Goal: Information Seeking & Learning: Check status

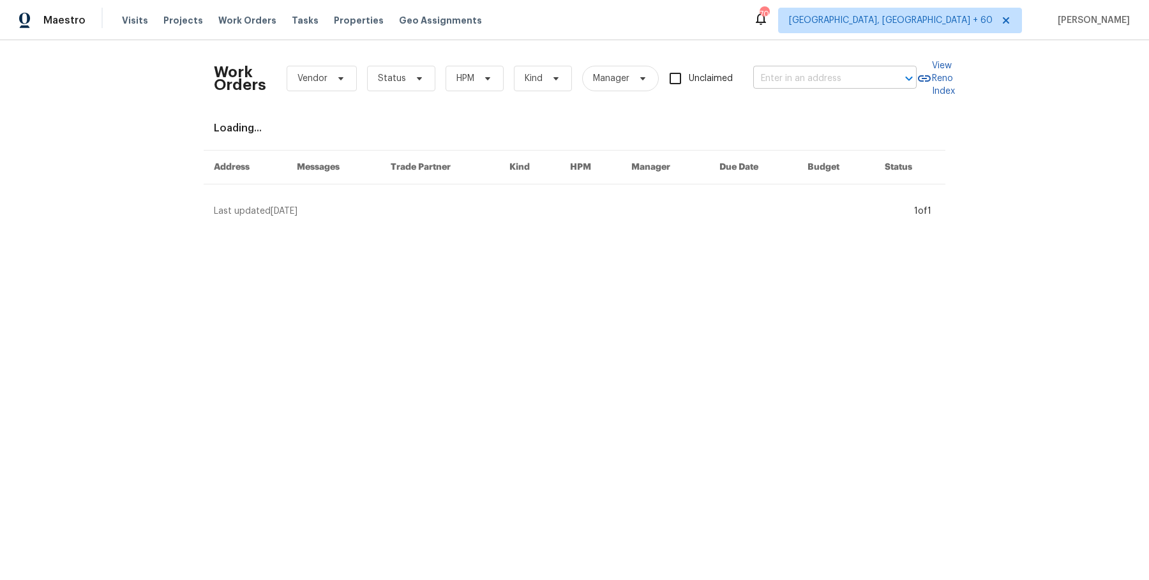
click at [840, 78] on input "text" at bounding box center [817, 79] width 128 height 20
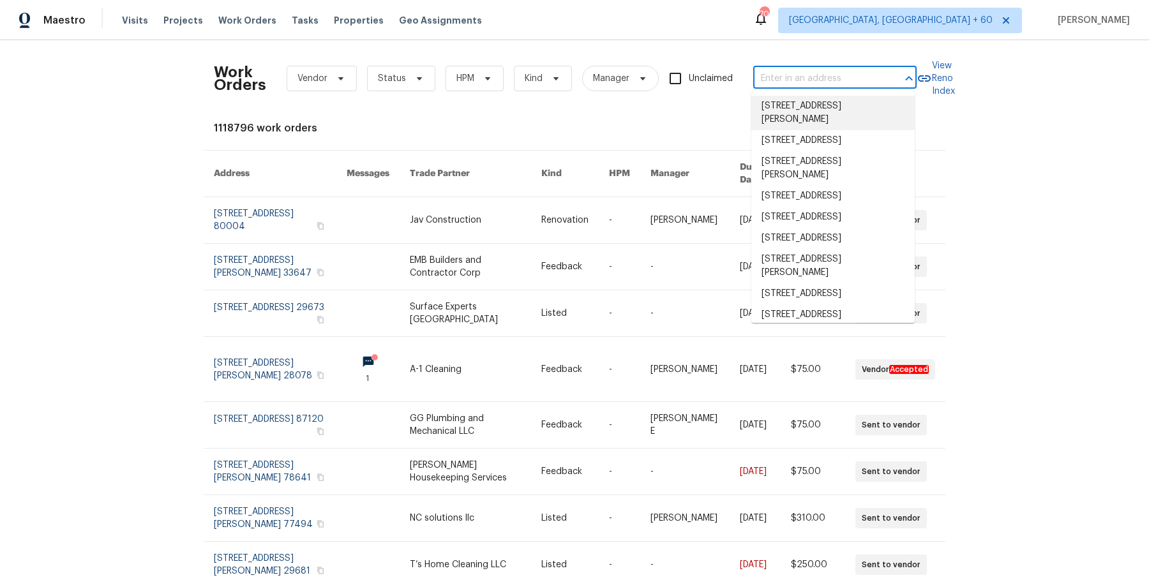
click at [817, 84] on input "text" at bounding box center [817, 79] width 128 height 20
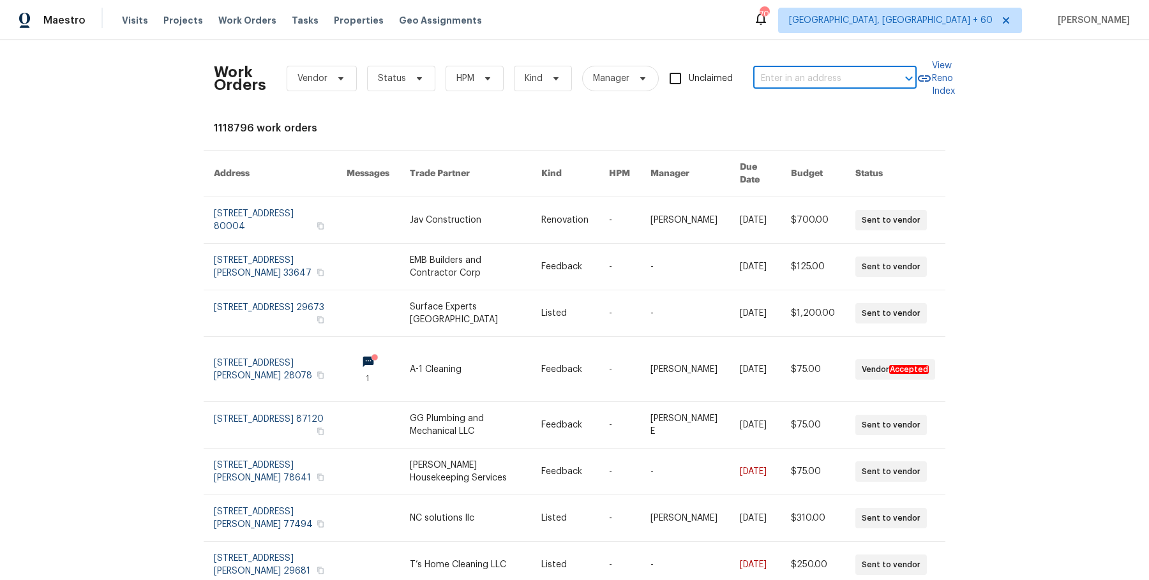
paste input "[STREET_ADDRESS]"
type input "[STREET_ADDRESS]"
click at [809, 108] on li "[STREET_ADDRESS]" at bounding box center [832, 106] width 163 height 21
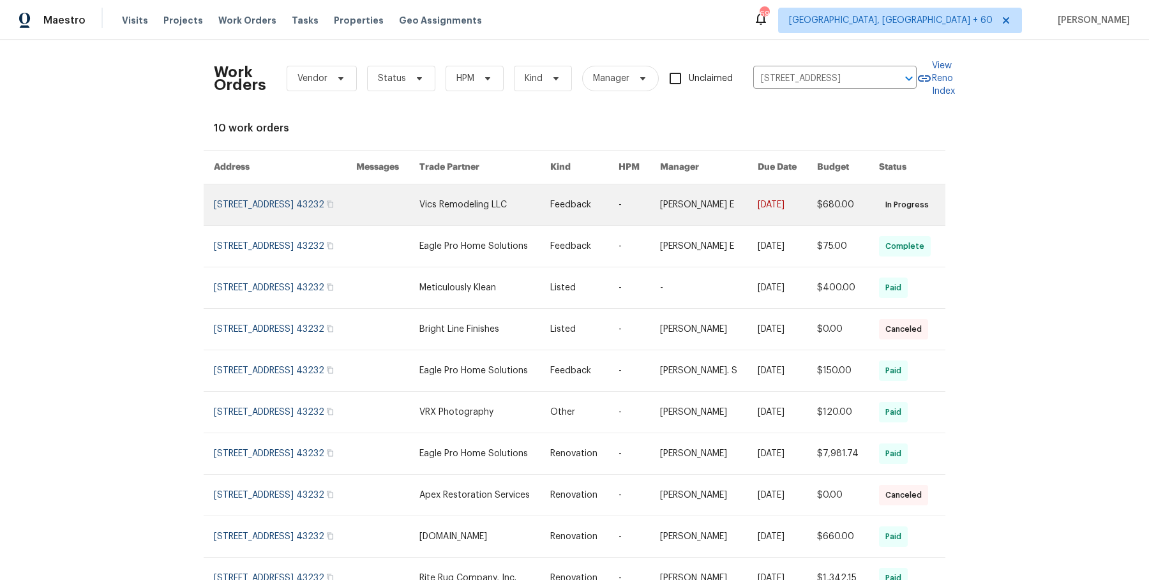
click at [754, 205] on td "[DATE]" at bounding box center [776, 204] width 59 height 41
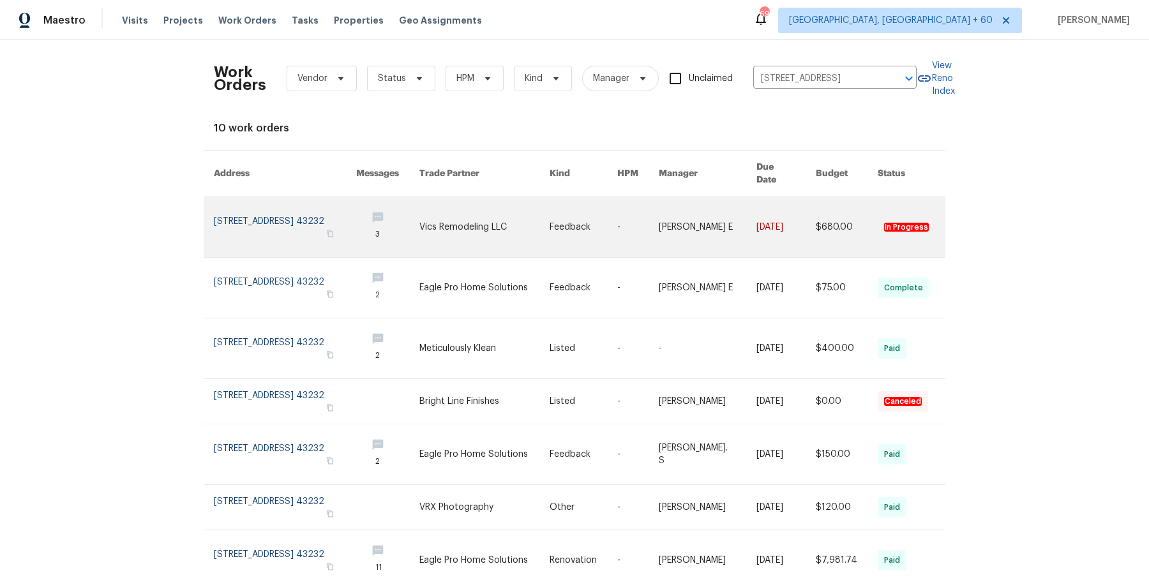
click at [674, 219] on link at bounding box center [708, 227] width 98 height 60
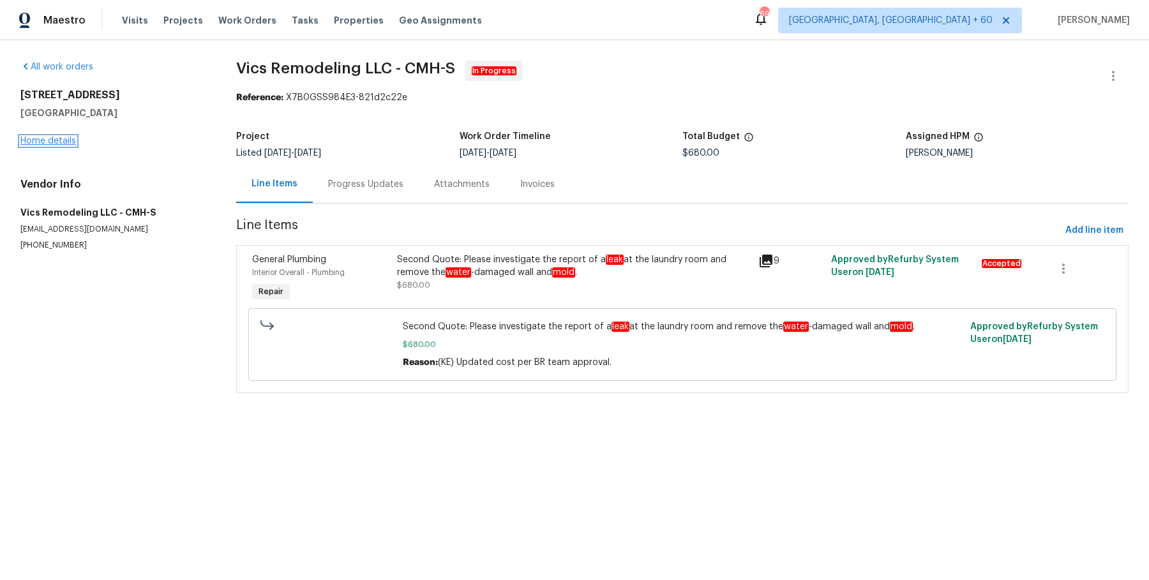
click at [62, 142] on link "Home details" at bounding box center [48, 141] width 56 height 9
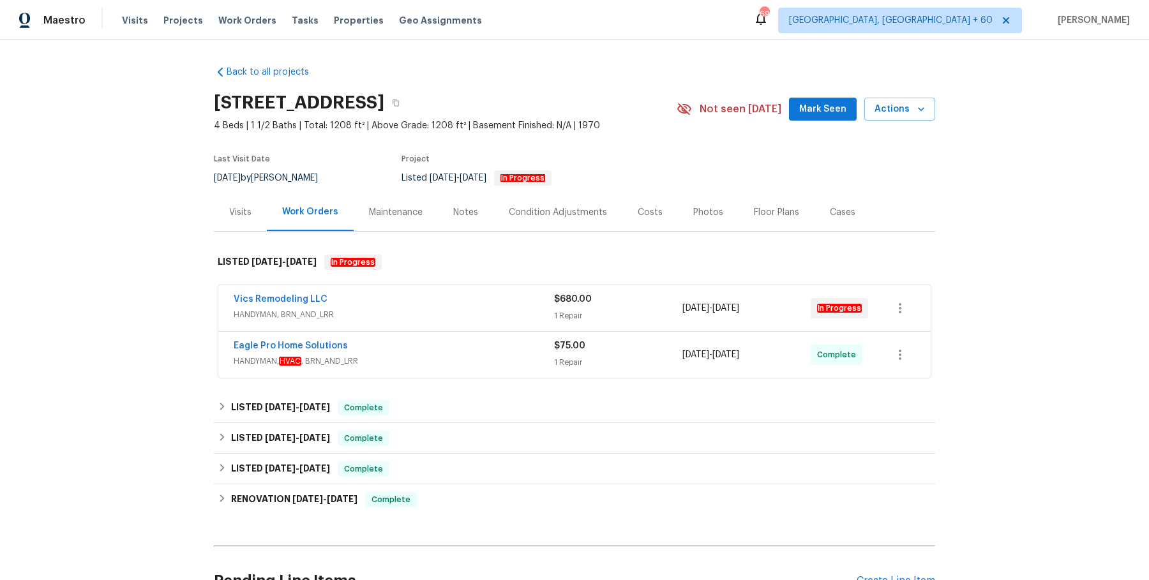
click at [491, 308] on span "HANDYMAN, BRN_AND_LRR" at bounding box center [394, 314] width 320 height 13
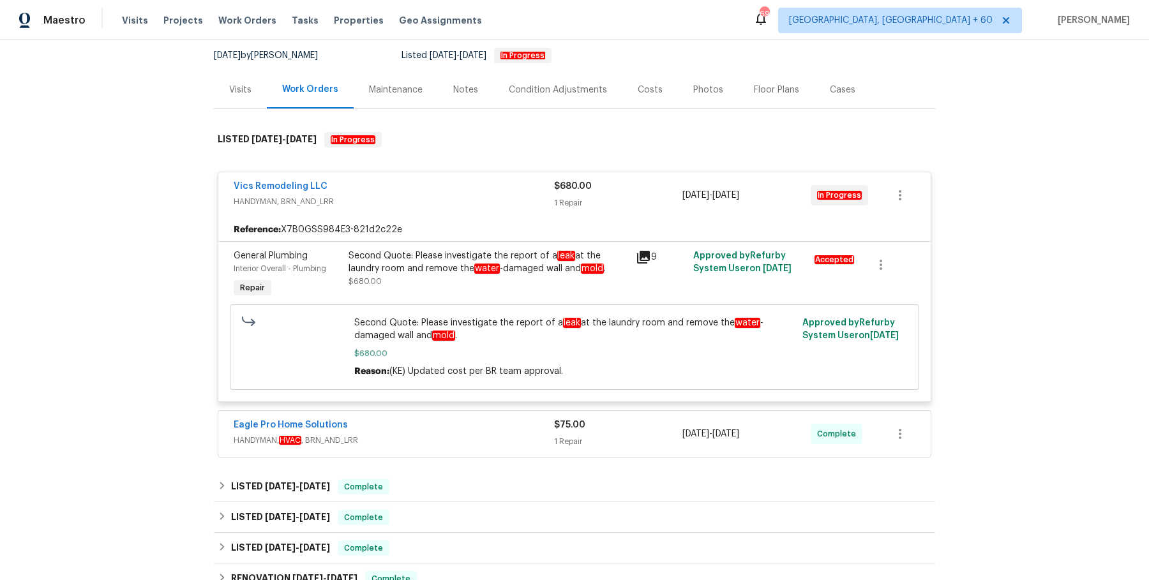
scroll to position [123, 0]
click at [489, 388] on div "Second Quote: Please investigate the report of a leak at the laundry room and r…" at bounding box center [574, 347] width 689 height 86
click at [484, 402] on div "Vics Remodeling LLC HANDYMAN, BRN_AND_LRR $680.00 1 Repair 9/9/2025 - 9/11/2025…" at bounding box center [574, 309] width 713 height 295
click at [482, 418] on div "Eagle Pro Home Solutions" at bounding box center [394, 425] width 320 height 15
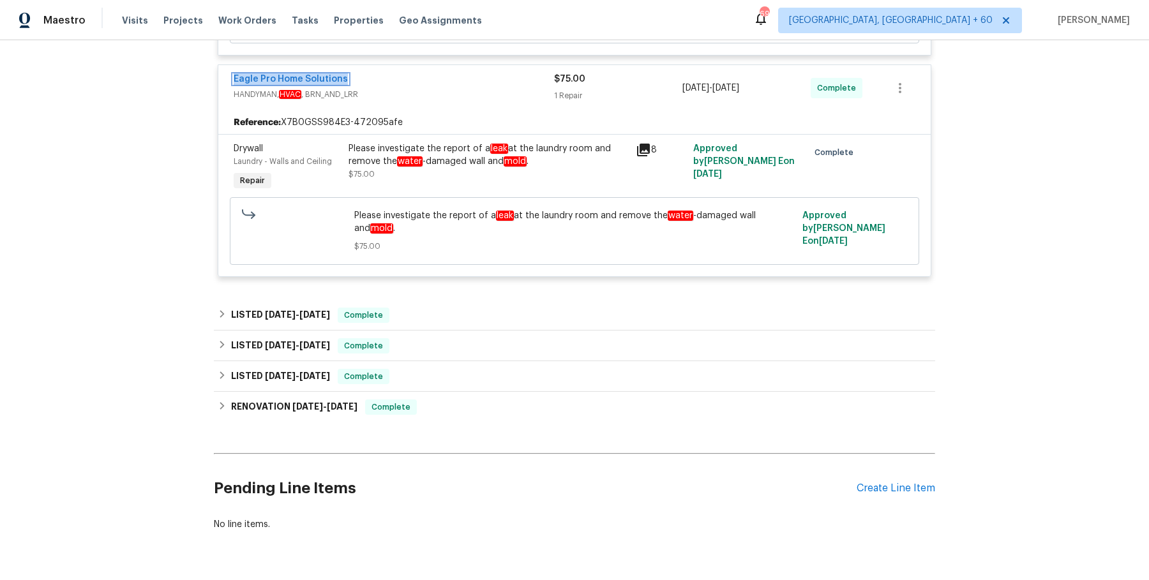
scroll to position [482, 0]
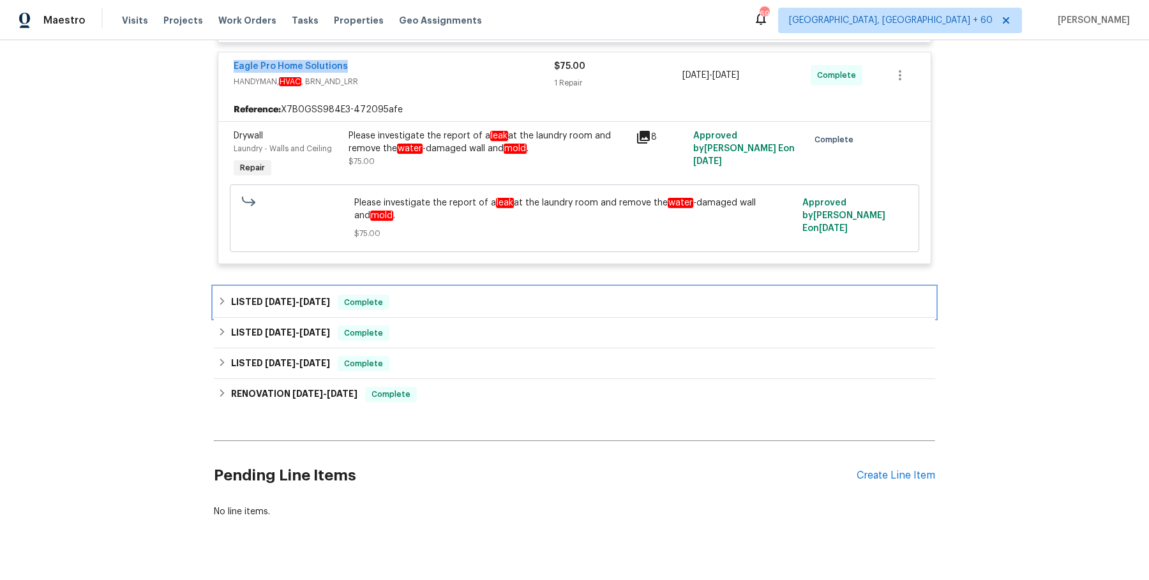
click at [459, 301] on div "LISTED 4/7/25 - 6/29/25 Complete" at bounding box center [574, 302] width 713 height 15
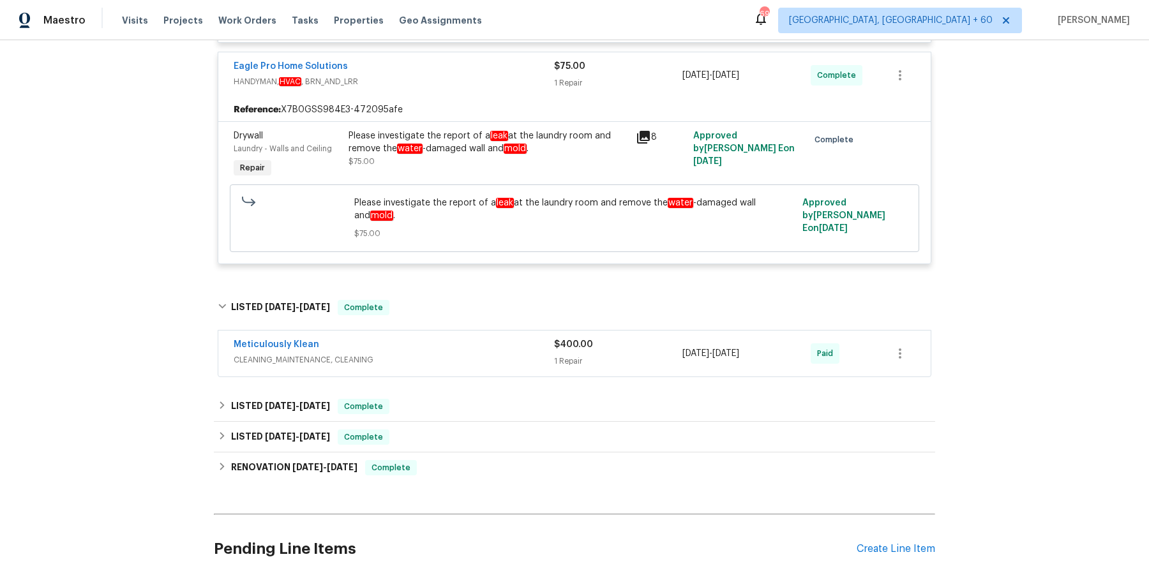
click at [444, 369] on div "Meticulously Klean CLEANING_MAINTENANCE, CLEANING $400.00 1 Repair 6/27/2025 - …" at bounding box center [574, 354] width 712 height 46
click at [456, 364] on span "CLEANING_MAINTENANCE, CLEANING" at bounding box center [394, 360] width 320 height 13
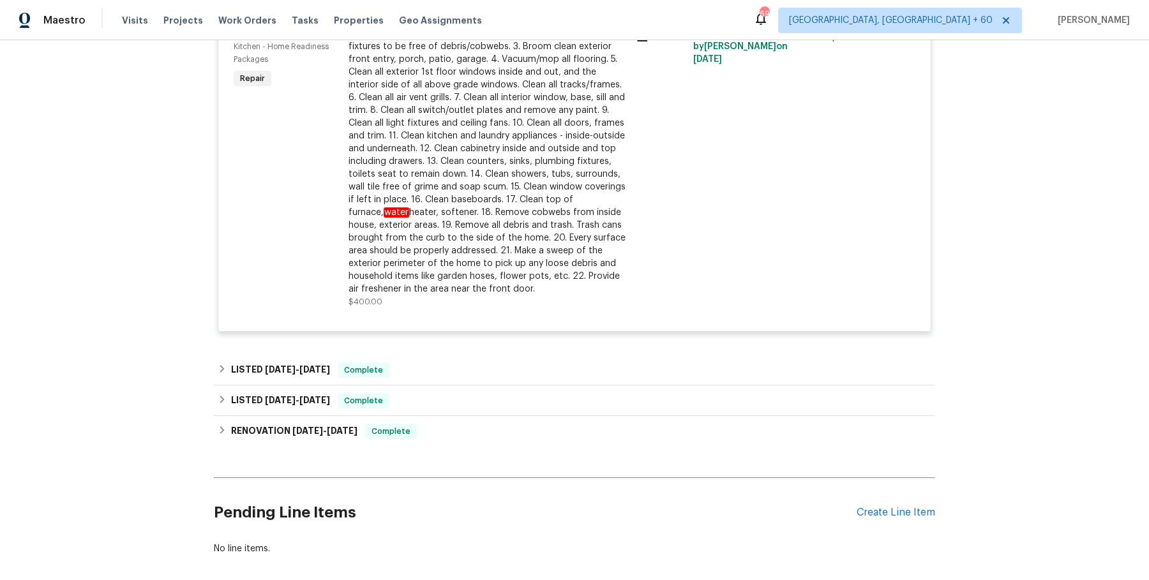
scroll to position [902, 0]
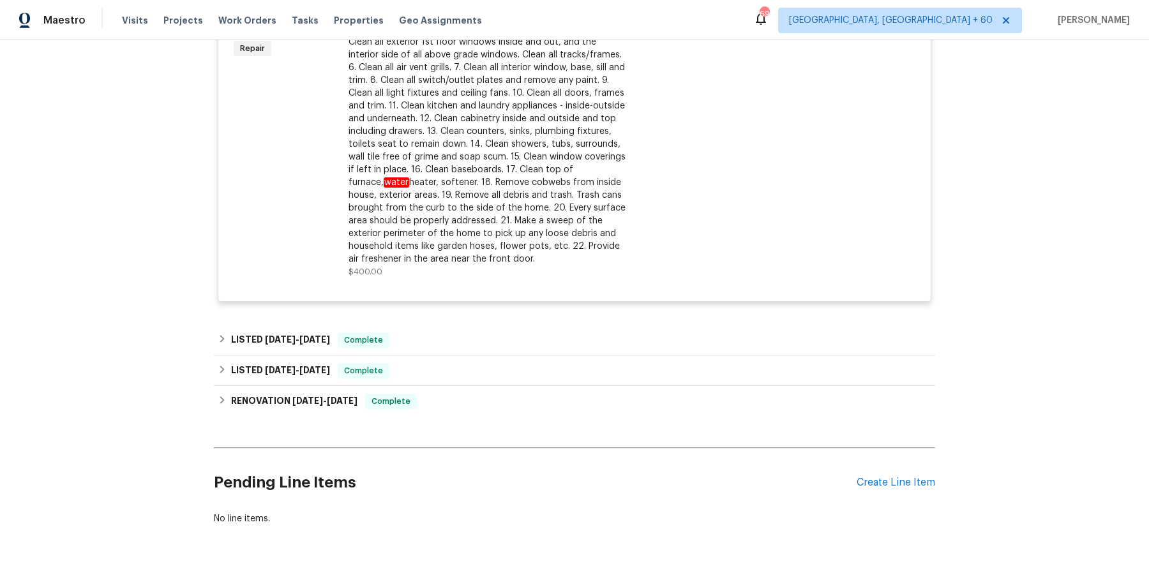
click at [517, 308] on div "Meticulously Klean CLEANING_MAINTENANCE, CLEANING $400.00 1 Repair 6/27/2025 - …" at bounding box center [574, 111] width 713 height 400
click at [505, 327] on div "LISTED 3/13/25 - 3/17/25 Complete" at bounding box center [574, 340] width 721 height 31
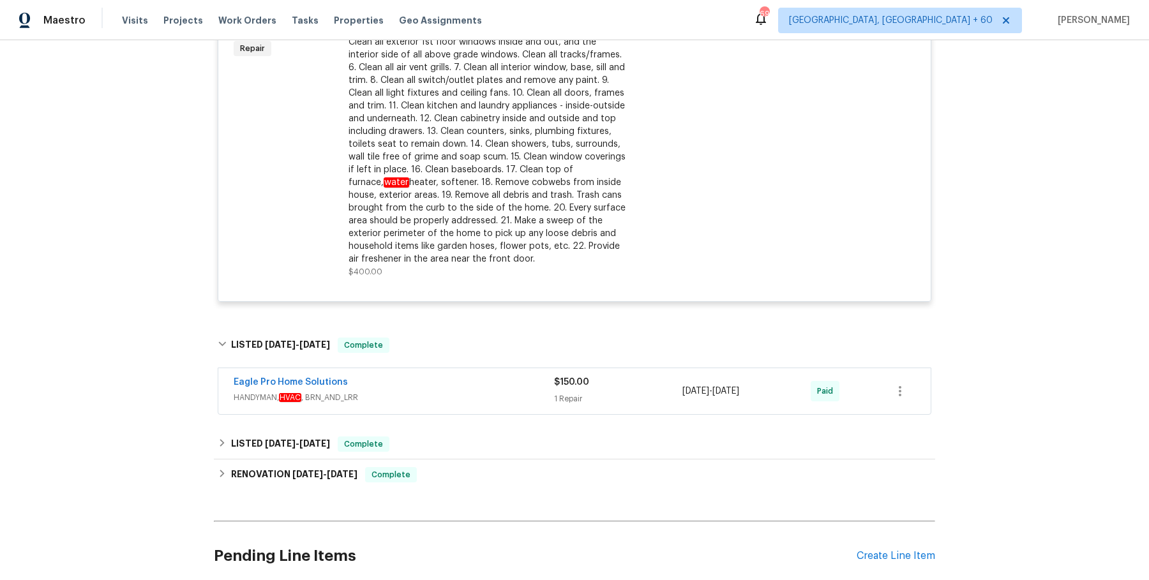
click at [477, 405] on div "Eagle Pro Home Solutions HANDYMAN, HVAC , BRN_AND_LRR $150.00 1 Repair 3/14/202…" at bounding box center [574, 391] width 712 height 46
click at [481, 393] on span "HANDYMAN, HVAC , BRN_AND_LRR" at bounding box center [394, 397] width 320 height 13
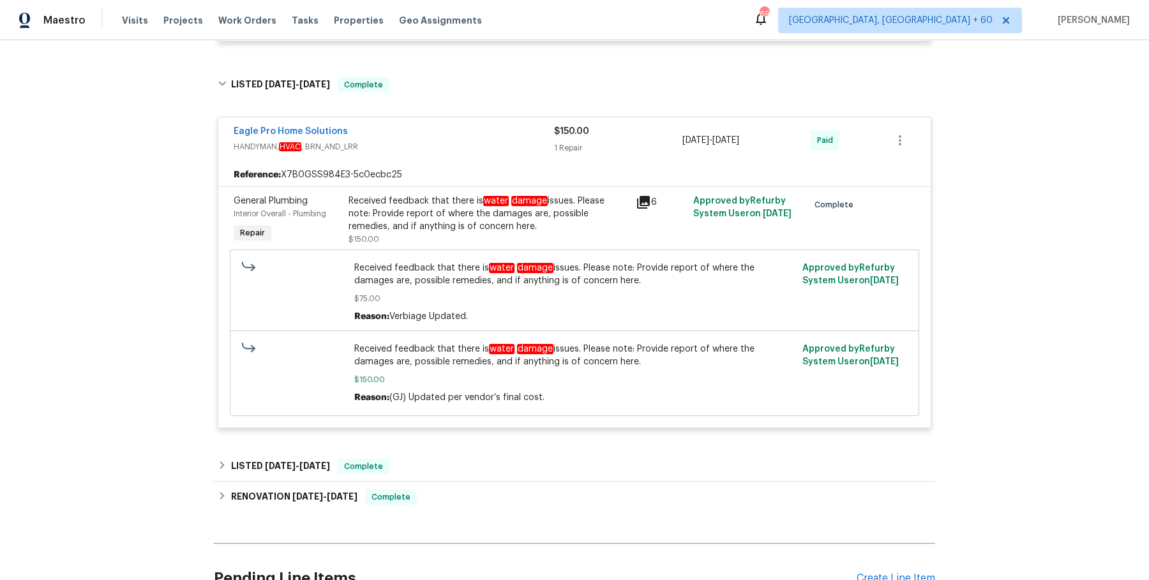
scroll to position [1171, 0]
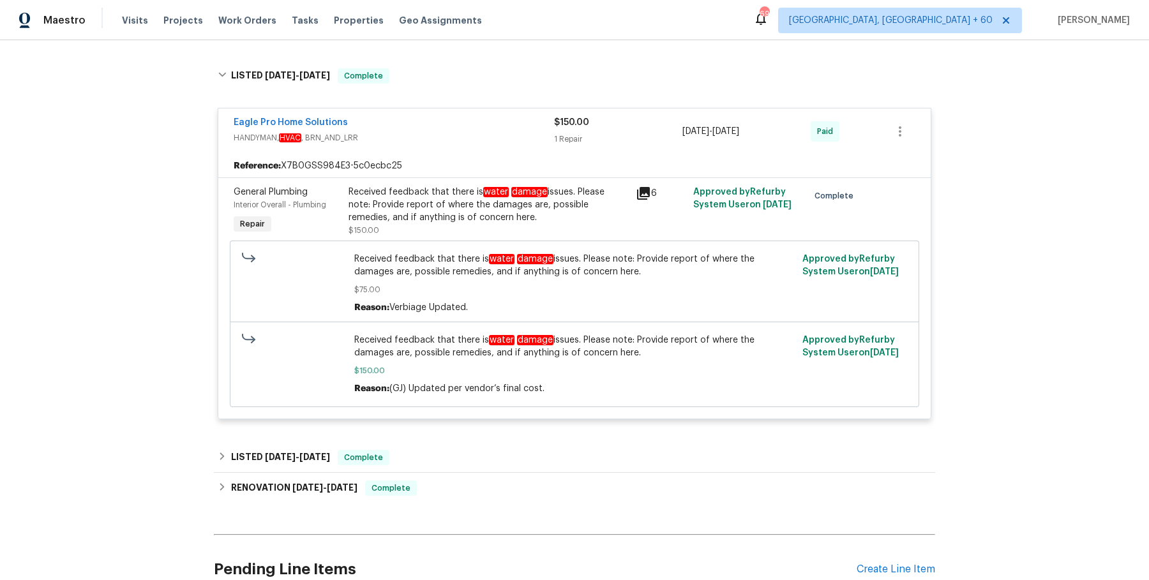
click at [451, 459] on div "LISTED 2/21/25 - 2/22/25 Complete" at bounding box center [574, 457] width 713 height 15
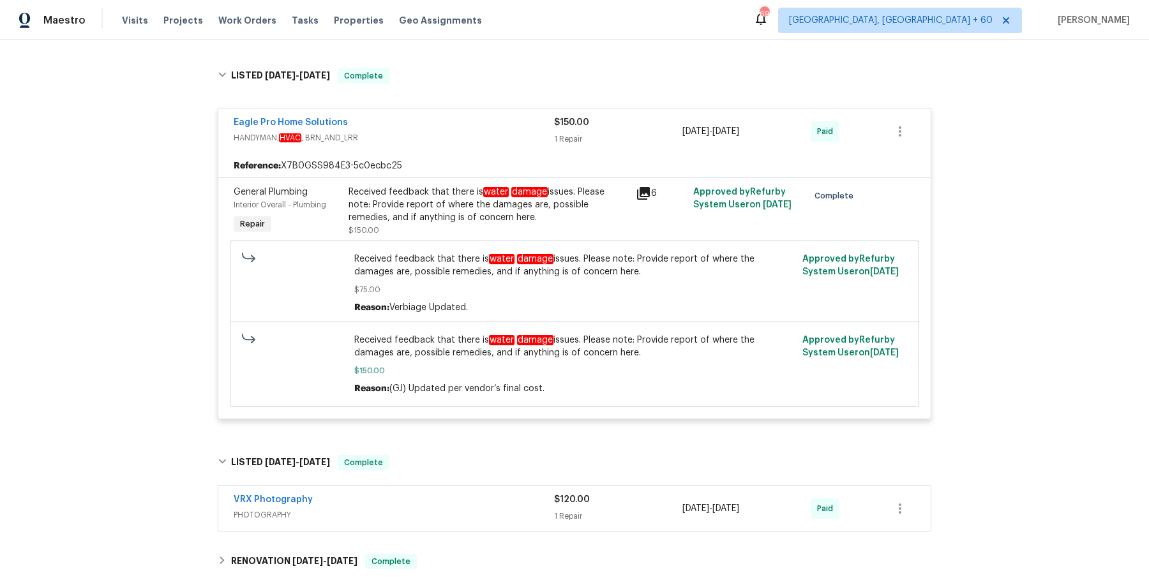
click at [451, 493] on div "VRX Photography" at bounding box center [394, 500] width 320 height 15
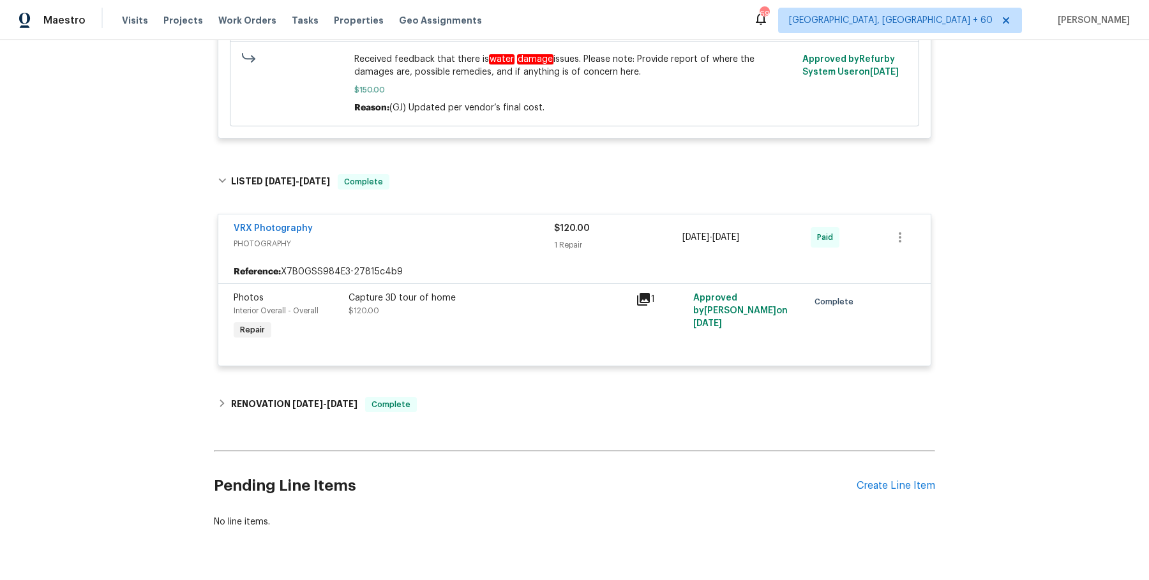
scroll to position [1471, 0]
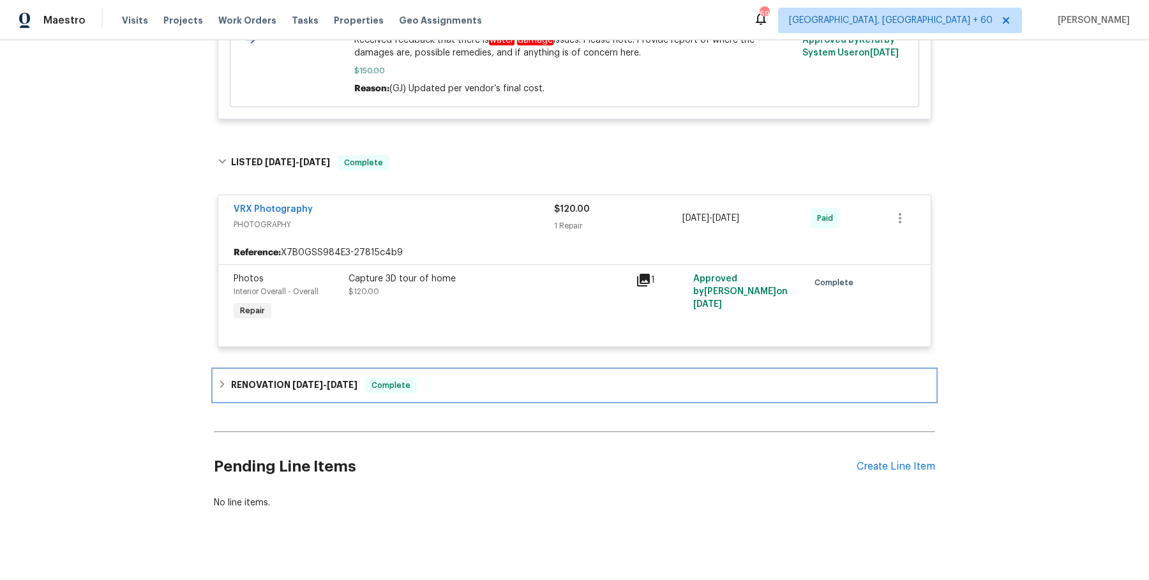
click at [496, 381] on div "RENOVATION 11/18/24 - 11/26/24 Complete" at bounding box center [574, 385] width 713 height 15
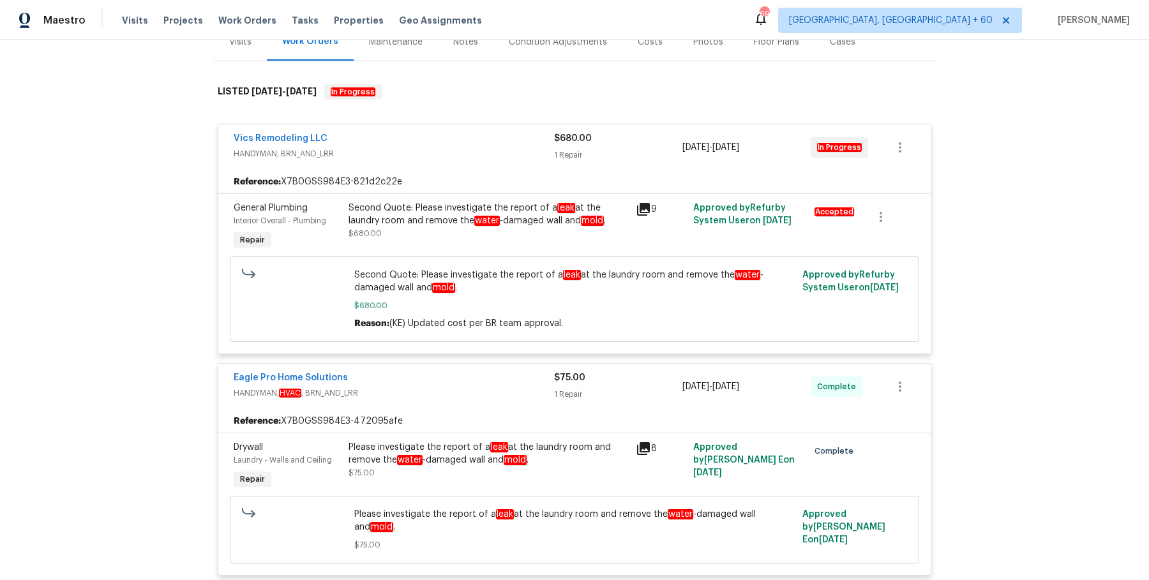
scroll to position [0, 0]
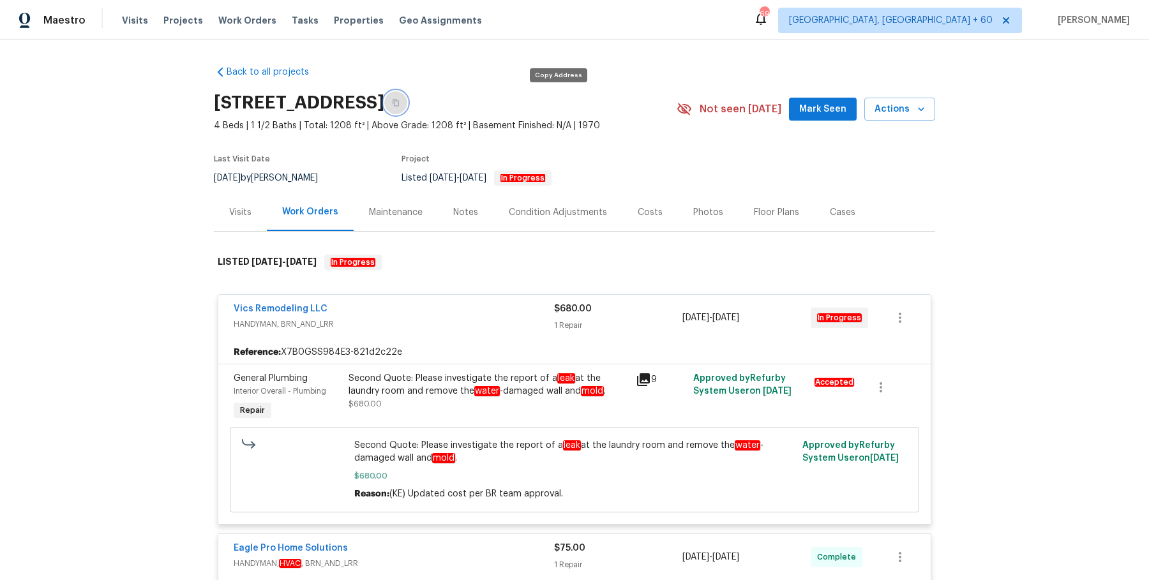
click at [407, 100] on button "button" at bounding box center [395, 102] width 23 height 23
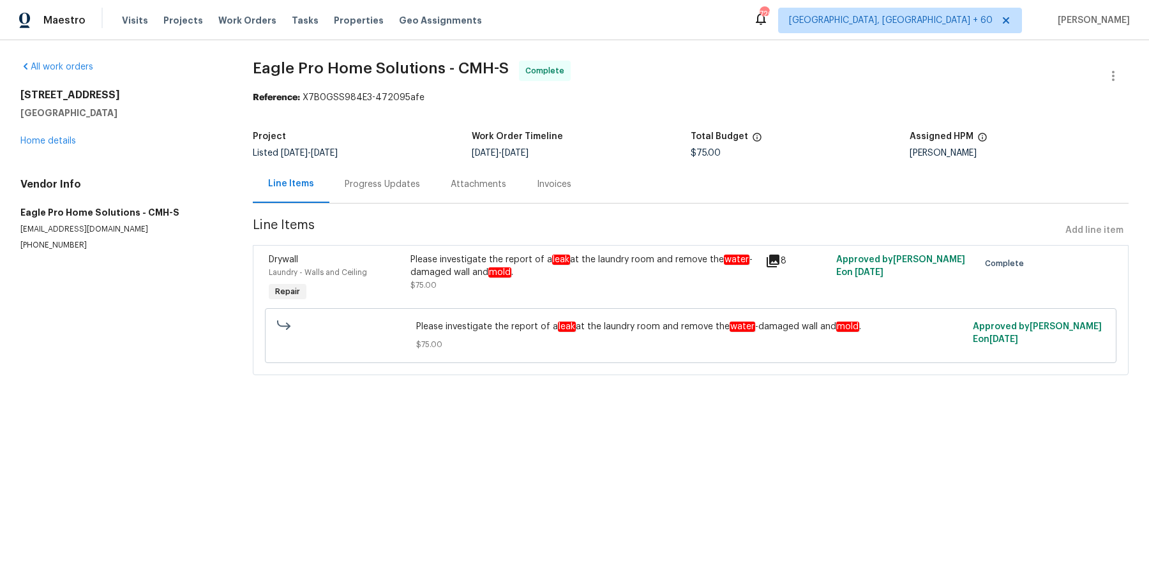
click at [366, 192] on div "Progress Updates" at bounding box center [382, 184] width 106 height 38
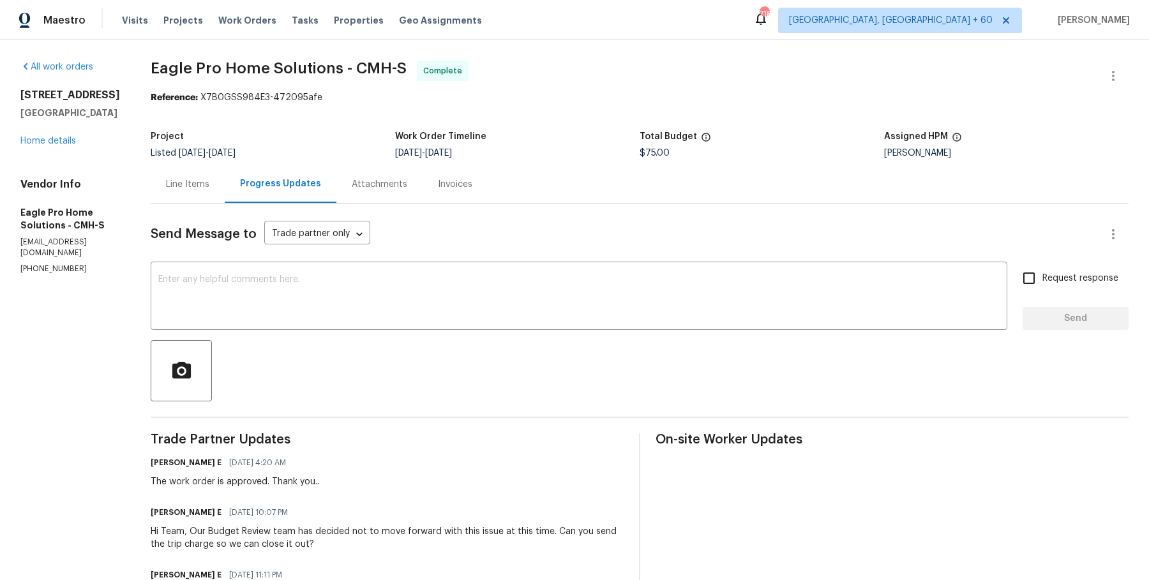
click at [225, 170] on div "Line Items" at bounding box center [188, 184] width 74 height 38
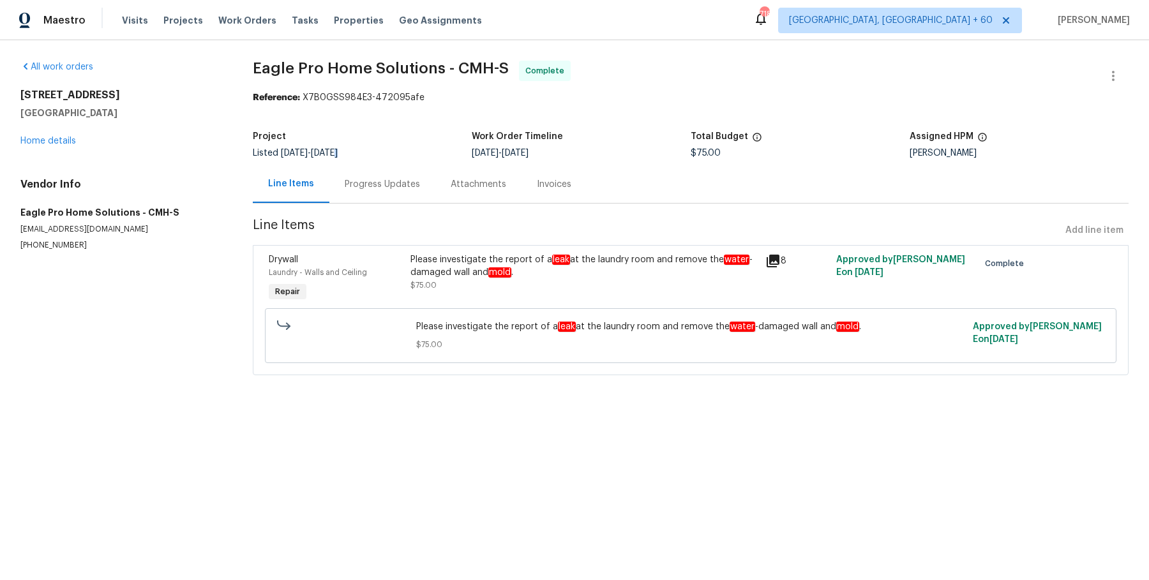
click at [338, 151] on span "[DATE]" at bounding box center [324, 153] width 27 height 9
click at [347, 182] on div "Progress Updates" at bounding box center [382, 184] width 75 height 13
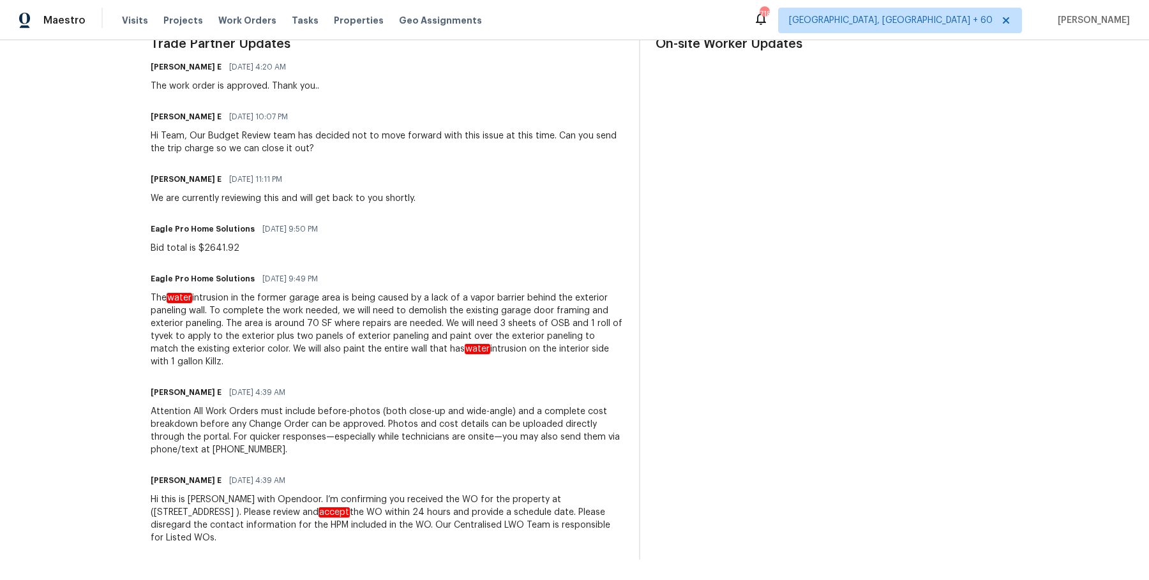
scroll to position [317, 0]
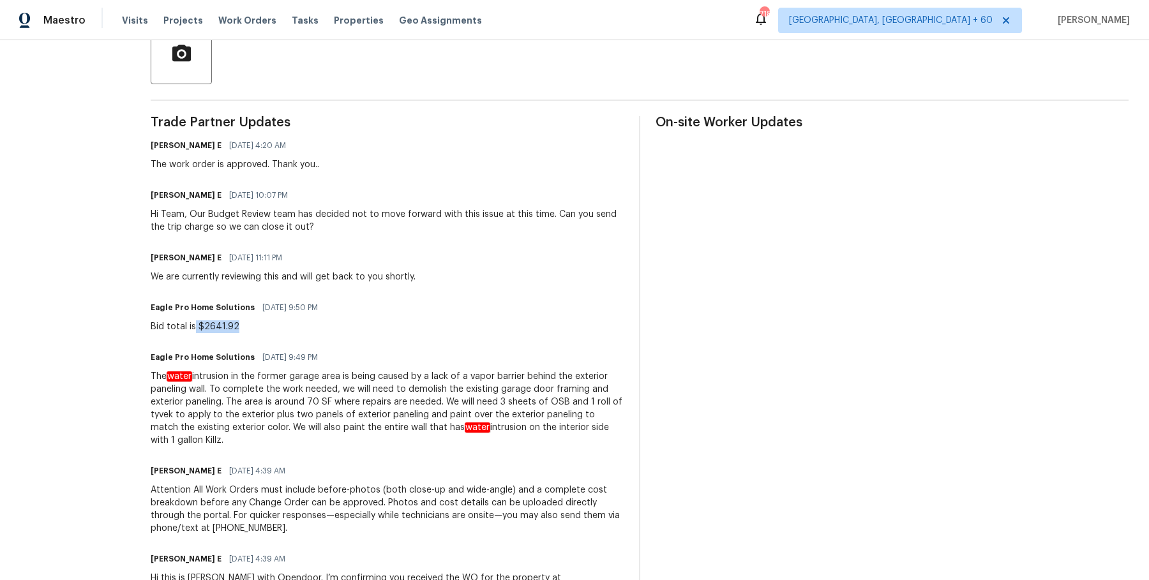
drag, startPoint x: 225, startPoint y: 325, endPoint x: 307, endPoint y: 326, distance: 81.7
click at [307, 326] on div "Bid total is $2641.92" at bounding box center [238, 326] width 175 height 13
click at [220, 200] on h6 "Keerthana E" at bounding box center [186, 195] width 71 height 13
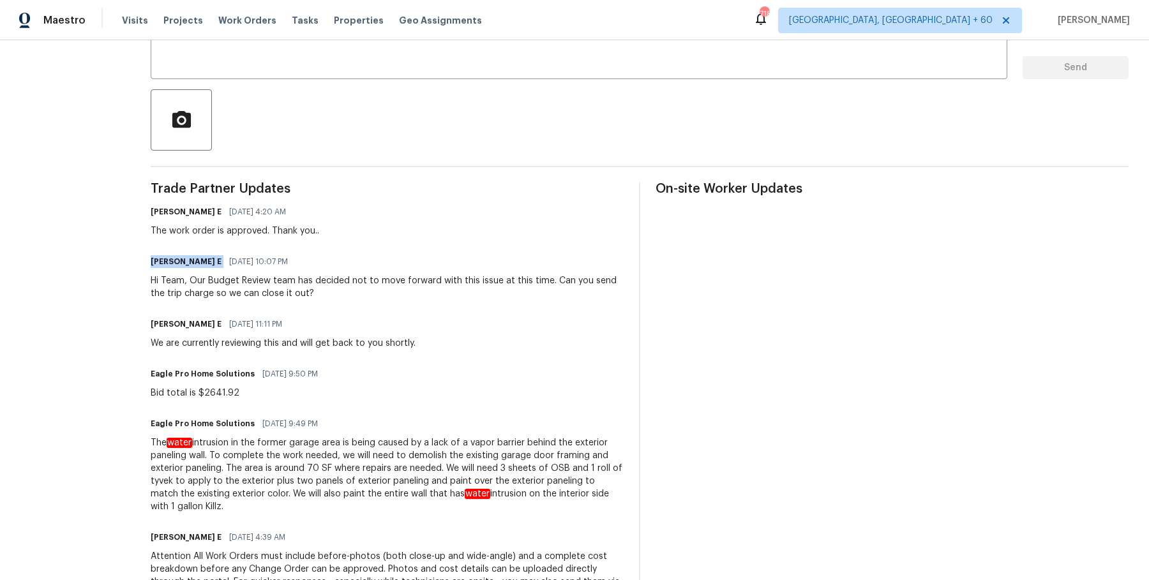
scroll to position [0, 0]
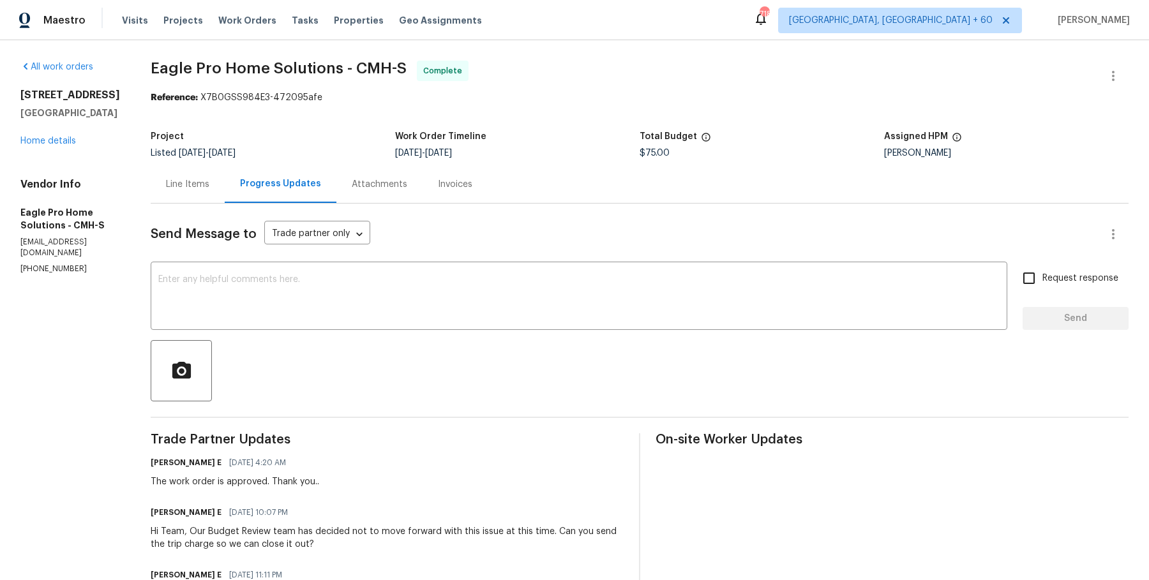
click at [209, 180] on div "Line Items" at bounding box center [187, 184] width 43 height 13
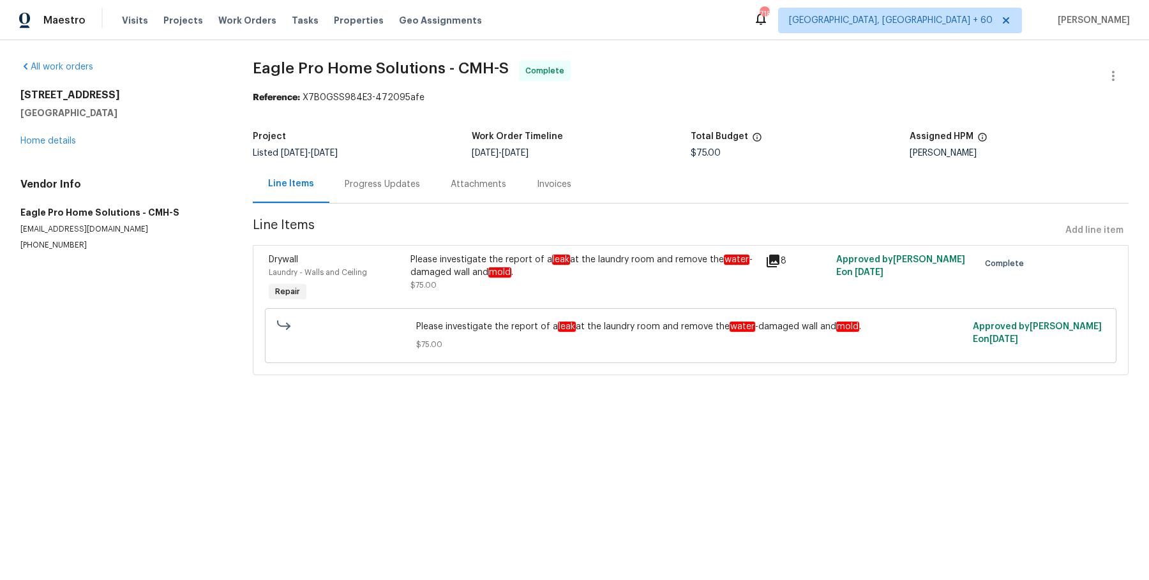
click at [372, 195] on div "Progress Updates" at bounding box center [382, 184] width 106 height 38
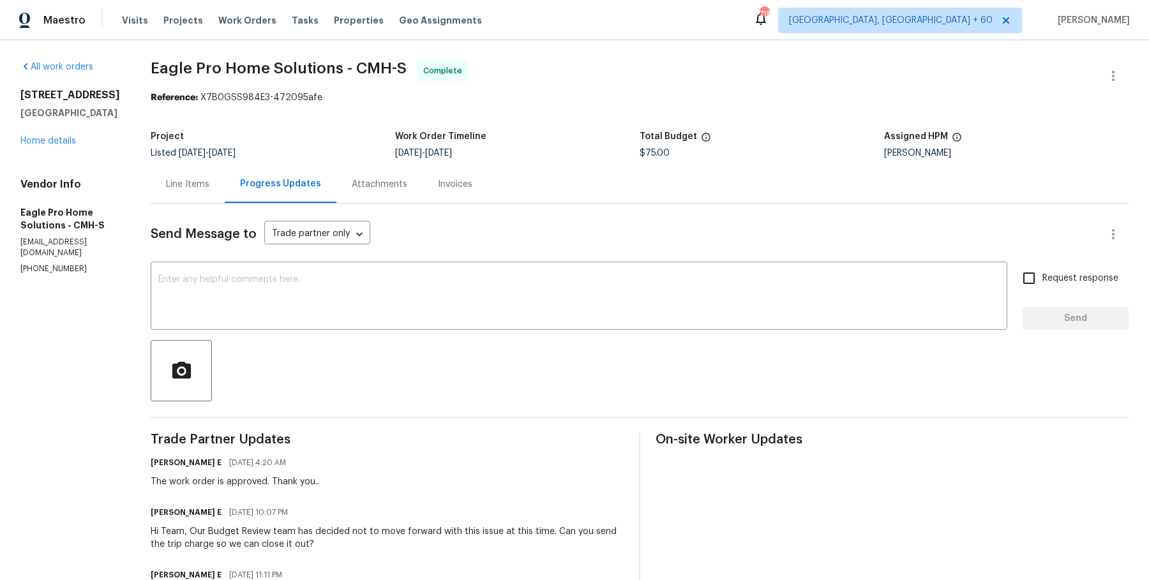
click at [254, 188] on div "Progress Updates" at bounding box center [281, 184] width 112 height 38
click at [225, 191] on div "Line Items" at bounding box center [188, 184] width 74 height 38
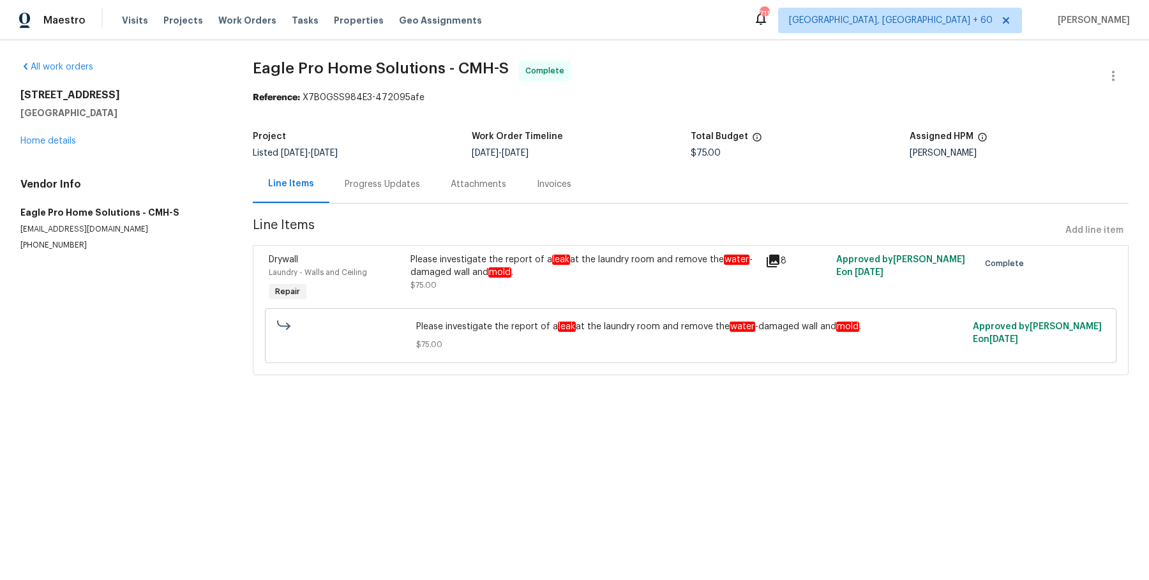
click at [509, 234] on span "Line Items" at bounding box center [656, 231] width 807 height 24
click at [502, 265] on div "Please investigate the report of a leak at the laundry room and remove the wate…" at bounding box center [583, 266] width 347 height 26
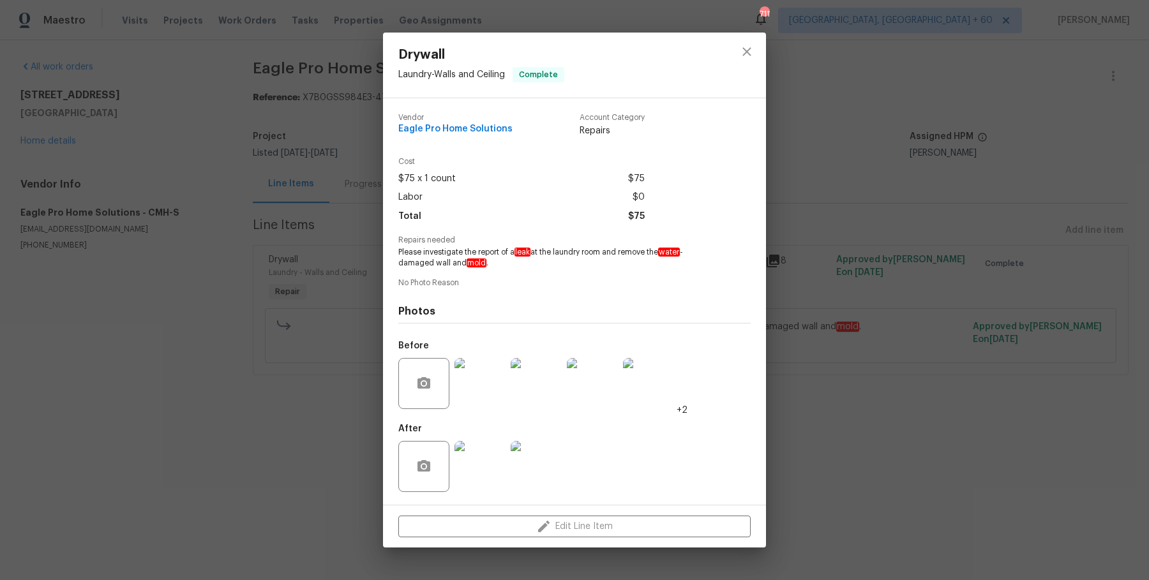
click at [494, 386] on img at bounding box center [479, 383] width 51 height 51
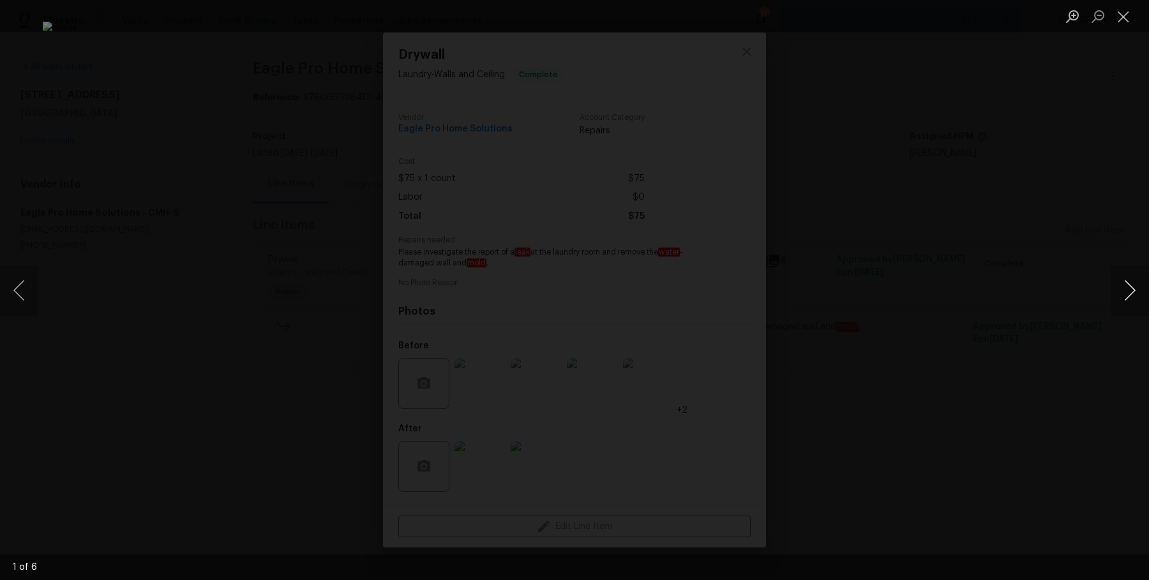
click at [1140, 289] on button "Next image" at bounding box center [1129, 290] width 38 height 51
click at [1140, 290] on button "Next image" at bounding box center [1129, 290] width 38 height 51
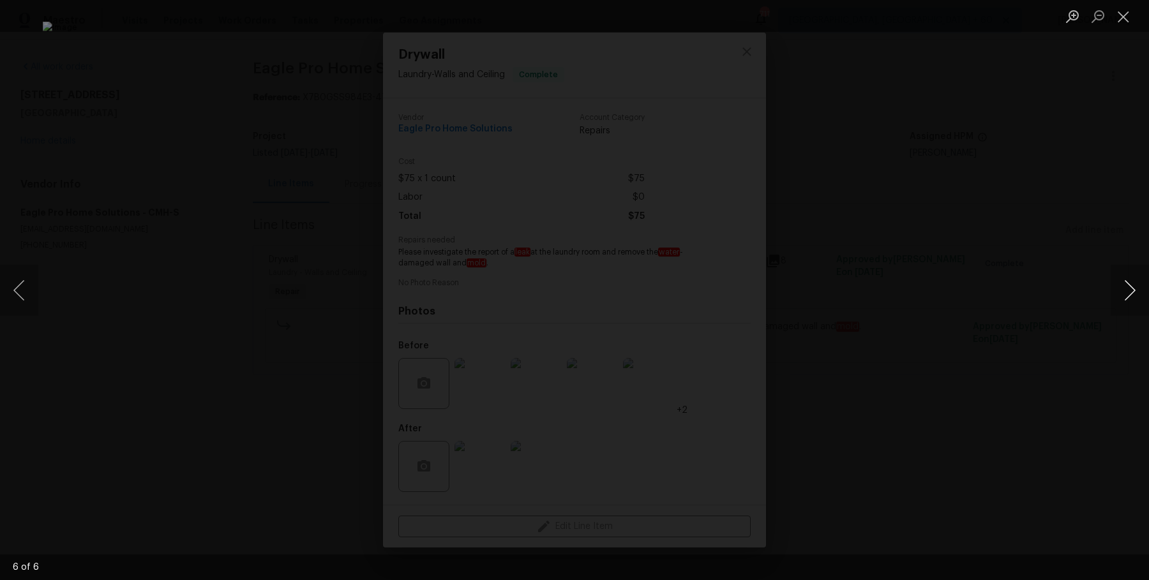
click at [1140, 290] on button "Next image" at bounding box center [1129, 290] width 38 height 51
click at [1104, 220] on div "Lightbox" at bounding box center [574, 290] width 1149 height 580
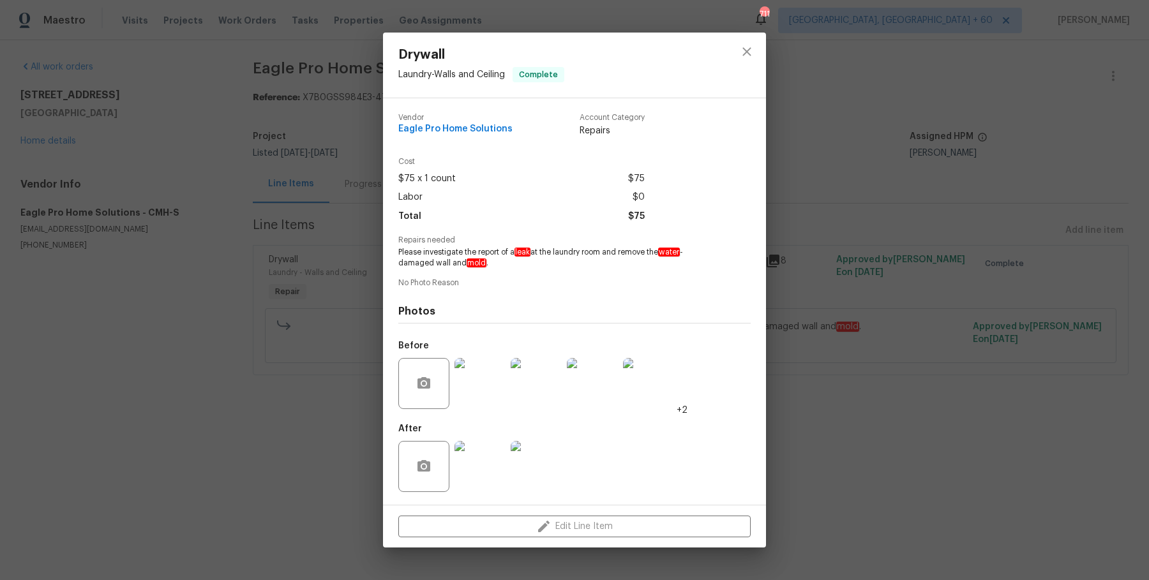
click at [500, 456] on img at bounding box center [479, 466] width 51 height 51
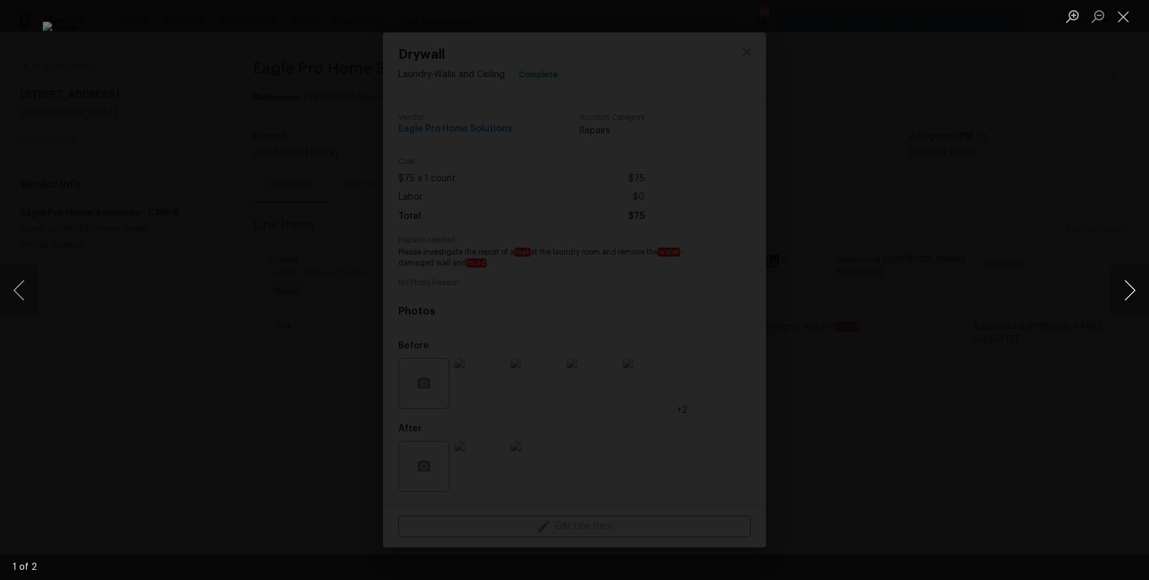
click at [1116, 297] on button "Next image" at bounding box center [1129, 290] width 38 height 51
click at [1107, 178] on div "Lightbox" at bounding box center [574, 290] width 1149 height 580
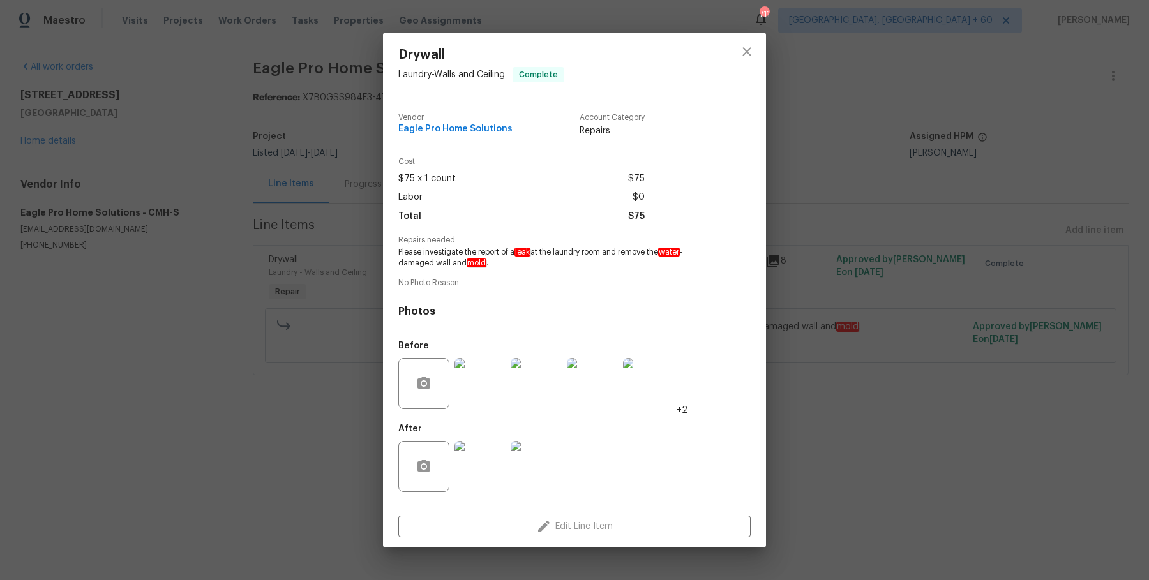
click at [912, 175] on div "Drywall Laundry - Walls and Ceiling Complete Vendor Eagle Pro Home Solutions Ac…" at bounding box center [574, 290] width 1149 height 580
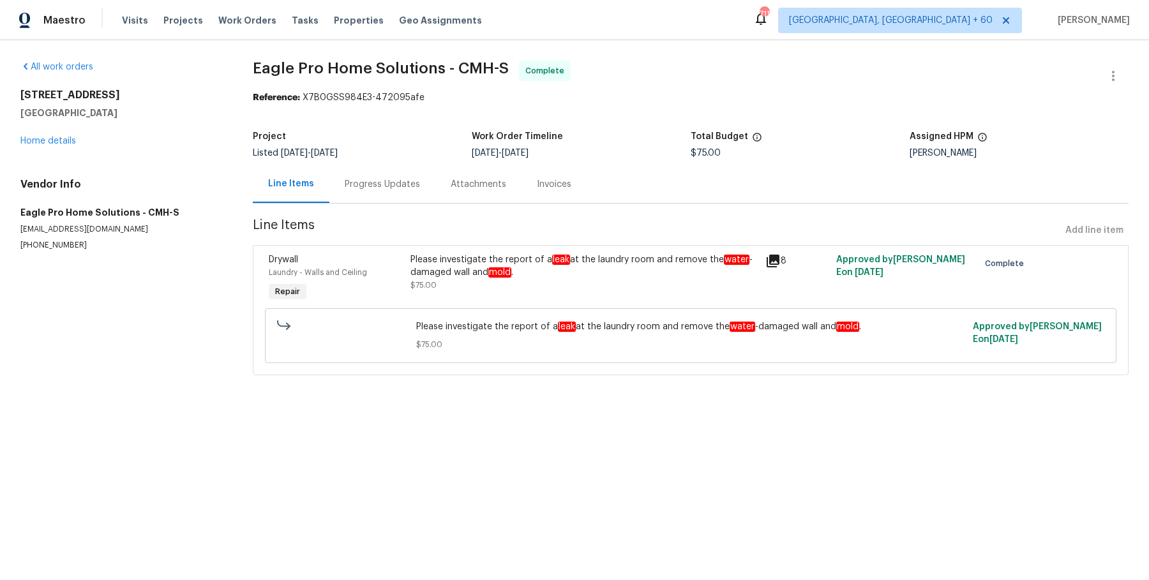
click at [501, 271] on em "mold" at bounding box center [499, 272] width 23 height 10
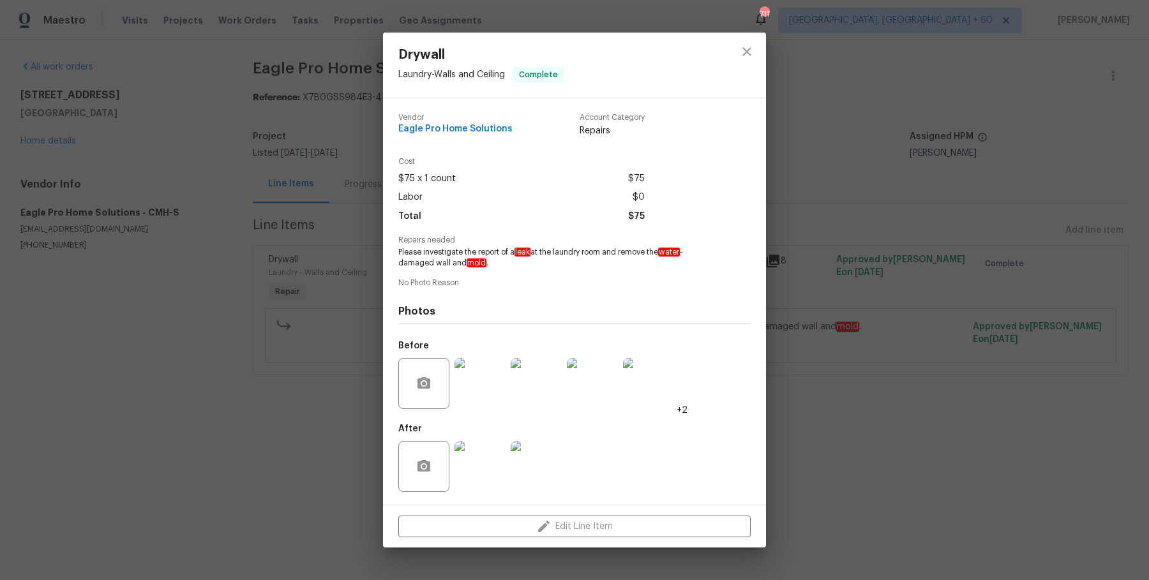
click at [857, 262] on div "Drywall Laundry - Walls and Ceiling Complete Vendor Eagle Pro Home Solutions Ac…" at bounding box center [574, 290] width 1149 height 580
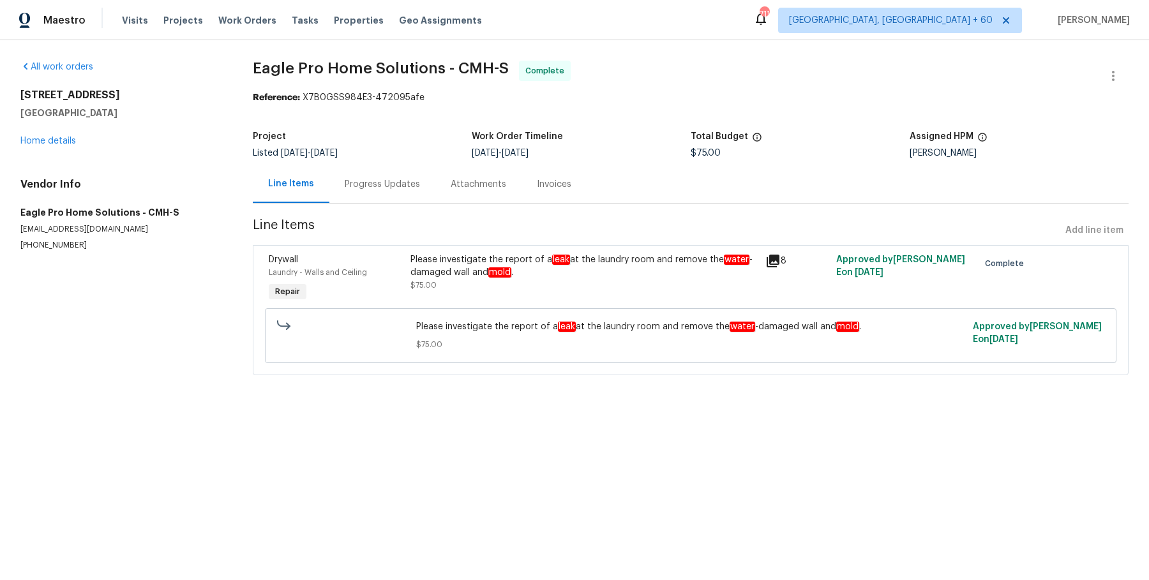
click at [482, 269] on div "Please investigate the report of a leak at the laundry room and remove the wate…" at bounding box center [583, 266] width 347 height 26
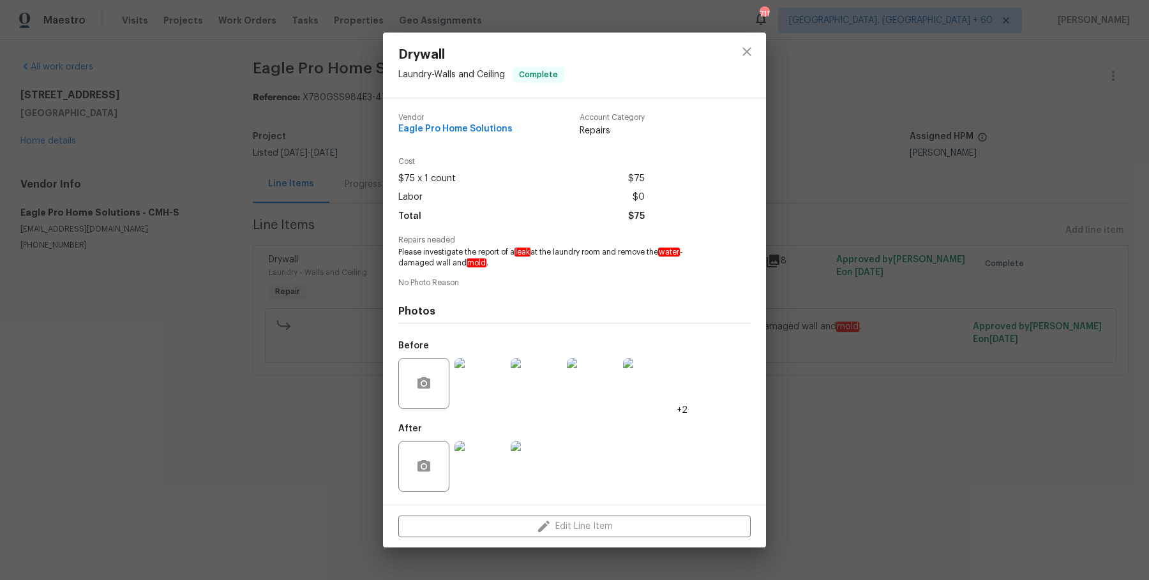
click at [488, 368] on img at bounding box center [479, 383] width 51 height 51
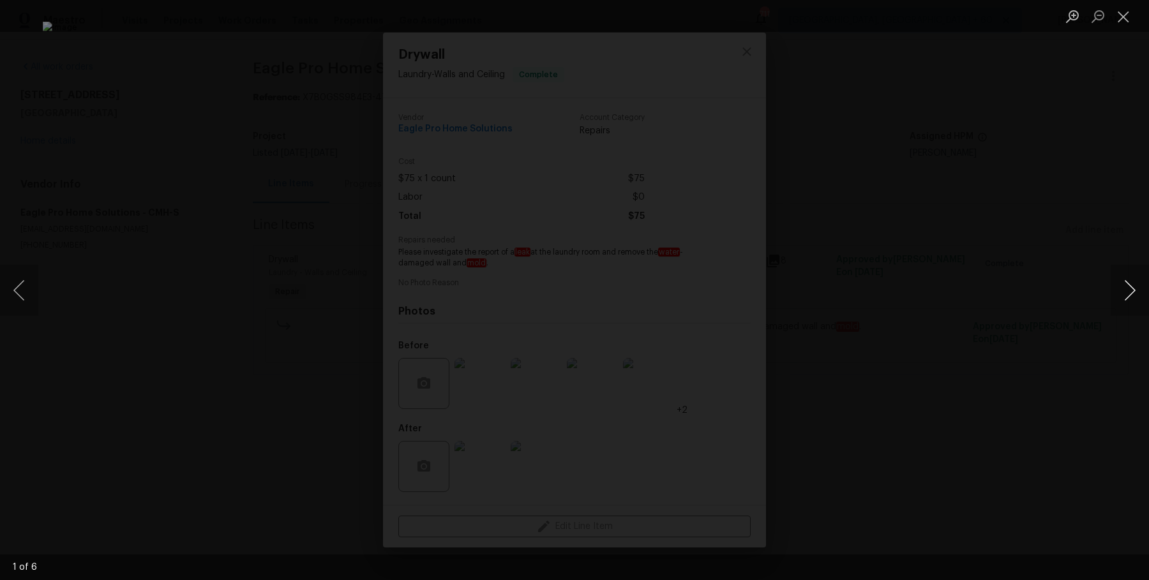
click at [1131, 288] on button "Next image" at bounding box center [1129, 290] width 38 height 51
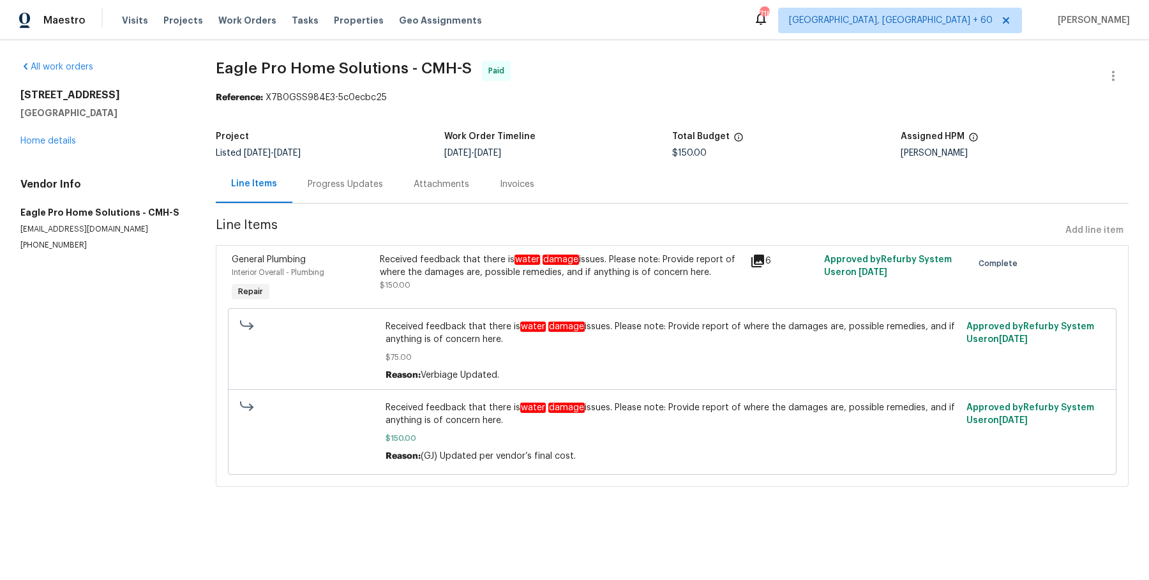
click at [375, 181] on div "Progress Updates" at bounding box center [345, 184] width 75 height 13
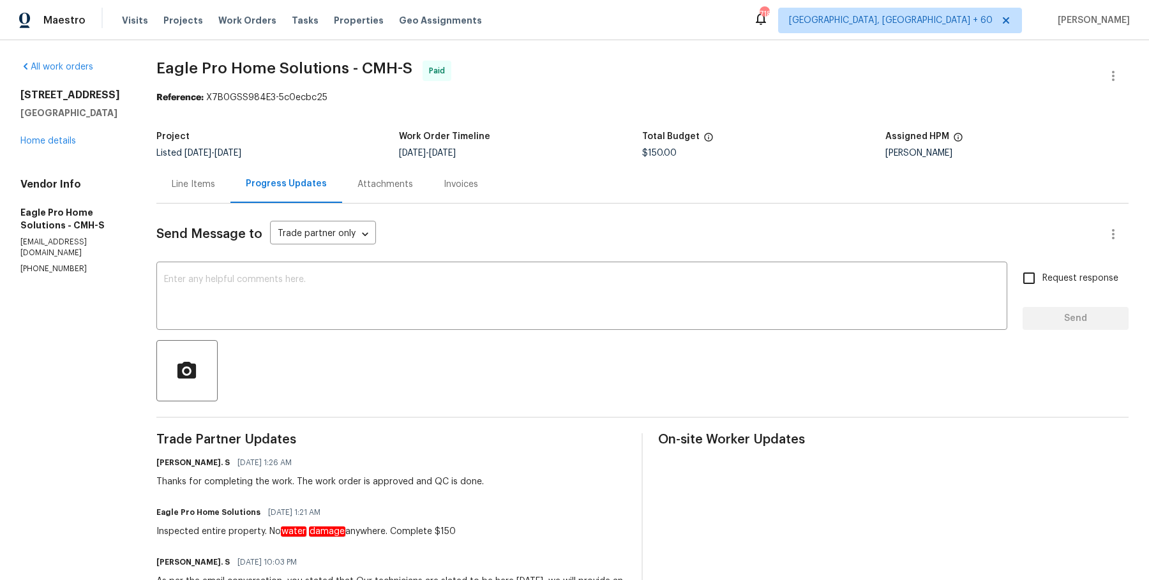
click at [255, 200] on div "Progress Updates" at bounding box center [286, 184] width 112 height 38
click at [230, 193] on div "Line Items" at bounding box center [193, 184] width 74 height 38
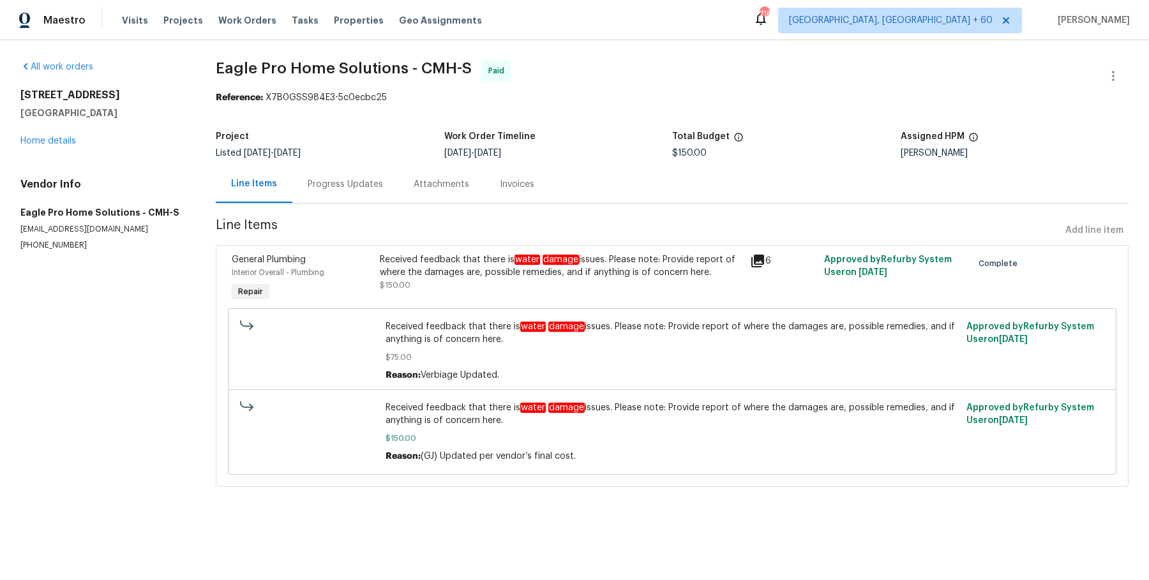
click at [283, 193] on div "Line Items" at bounding box center [254, 184] width 77 height 38
click at [61, 138] on link "Home details" at bounding box center [48, 141] width 56 height 9
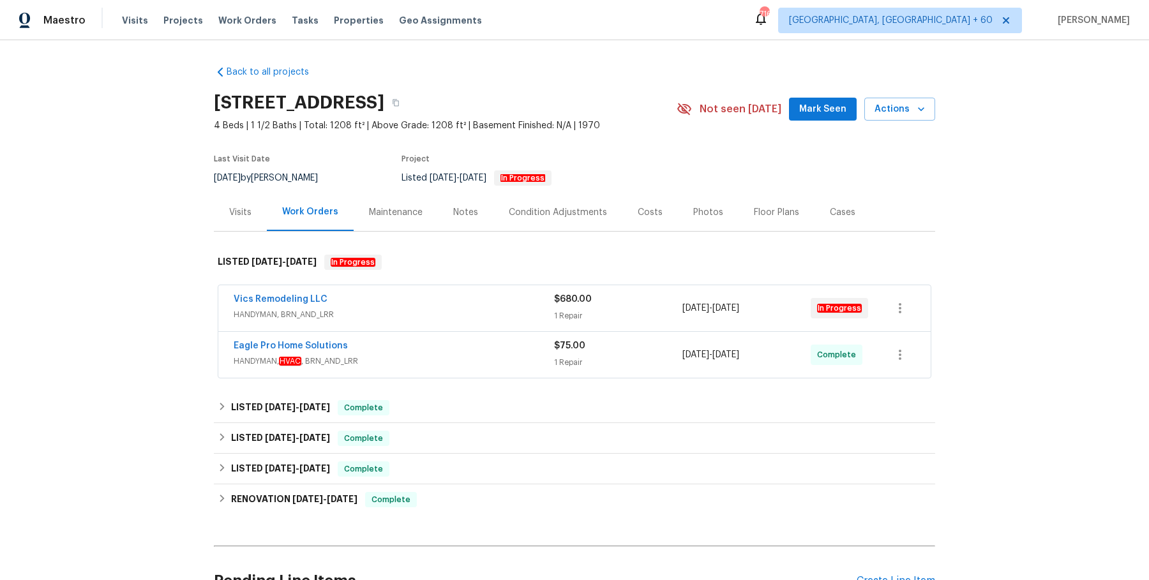
click at [424, 306] on div "Vics Remodeling LLC" at bounding box center [394, 300] width 320 height 15
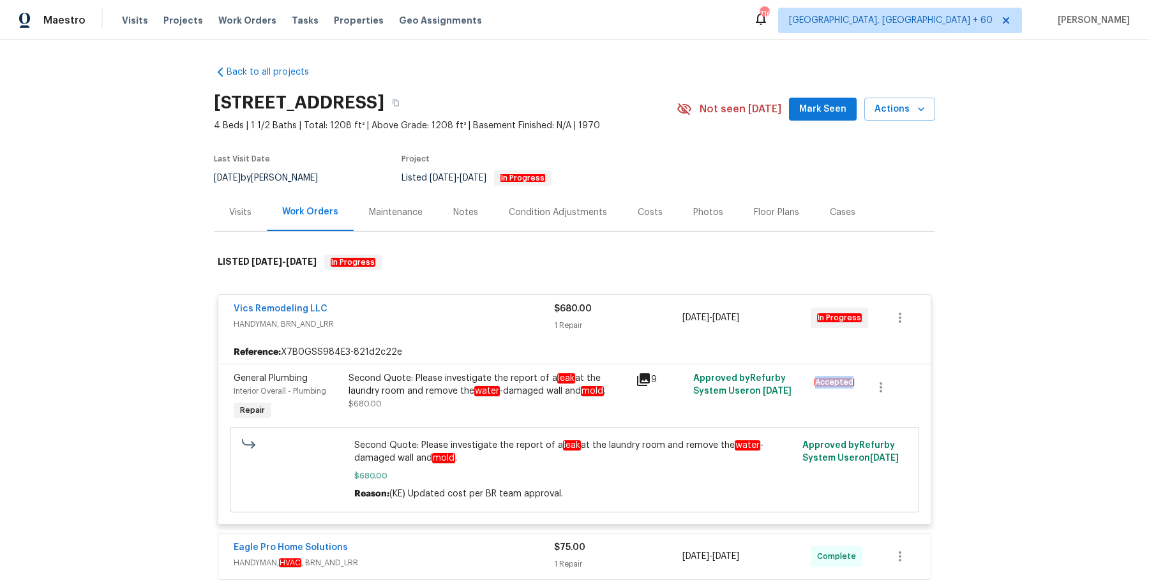
drag, startPoint x: 812, startPoint y: 378, endPoint x: 856, endPoint y: 380, distance: 44.1
click at [856, 380] on div "Accepted" at bounding box center [834, 382] width 52 height 20
click at [419, 361] on div "Reference: X7B0GSS984E3-821d2c22e" at bounding box center [574, 352] width 712 height 23
click at [426, 376] on div "Second Quote: Please investigate the report of a leak at the laundry room and r…" at bounding box center [488, 385] width 280 height 26
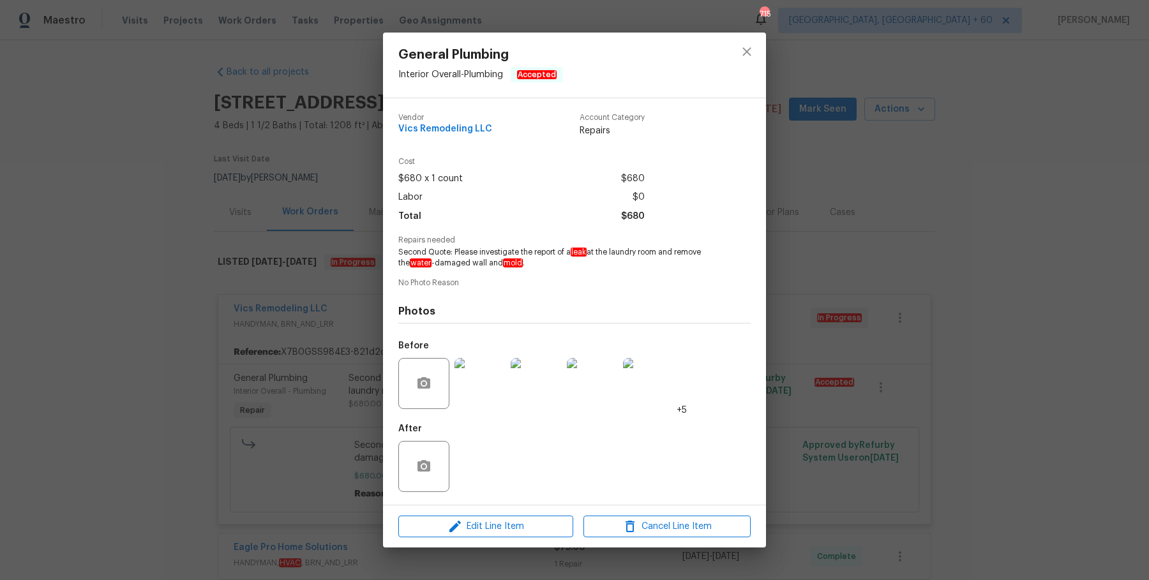
click at [486, 389] on img at bounding box center [479, 383] width 51 height 51
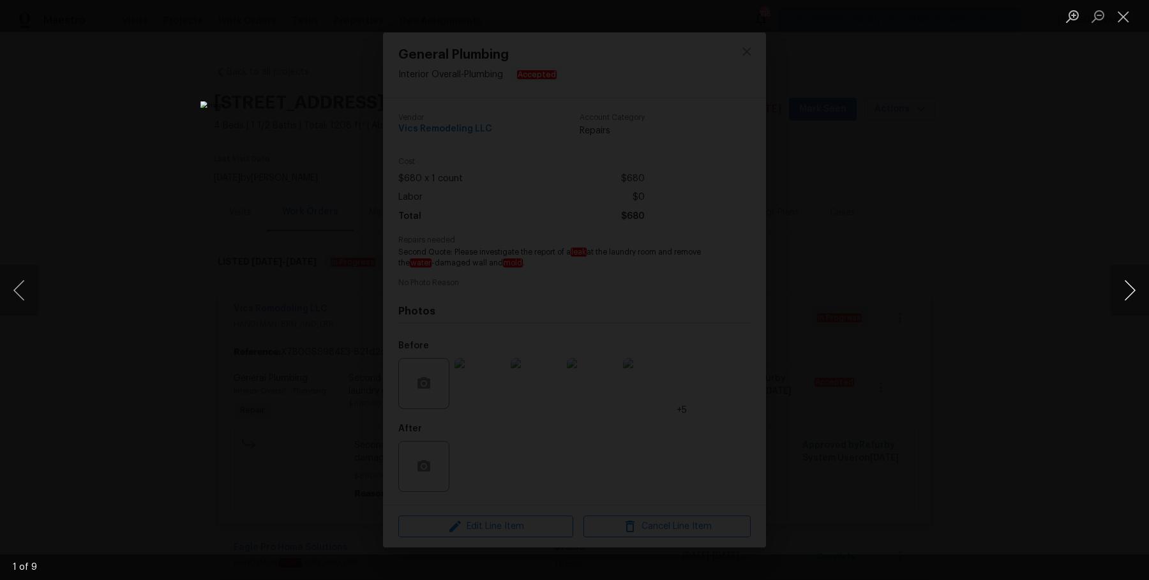
click at [1133, 279] on button "Next image" at bounding box center [1129, 290] width 38 height 51
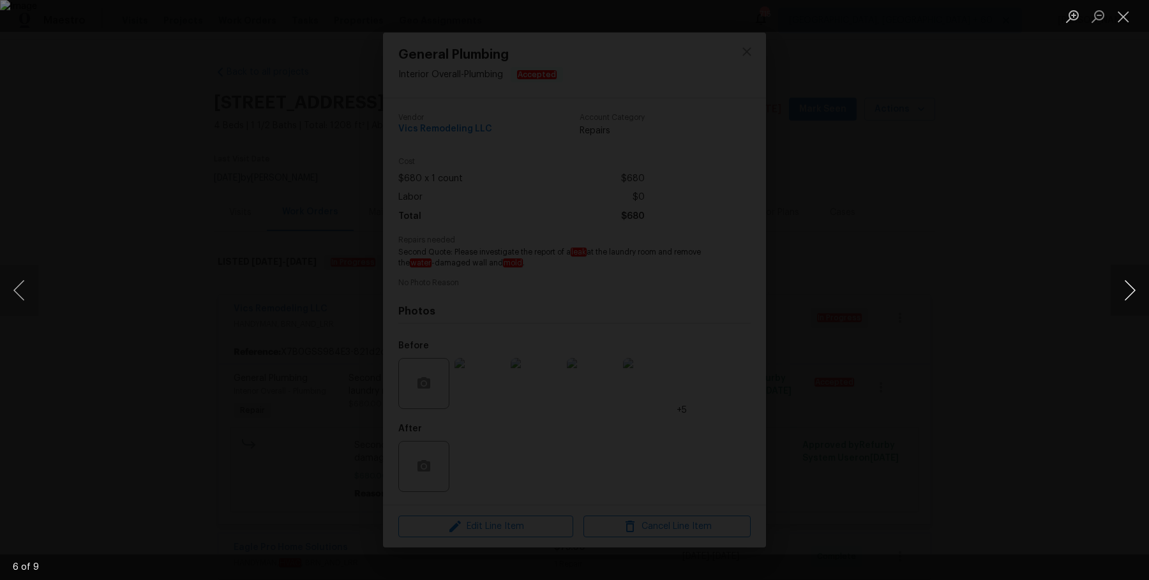
click at [1133, 279] on button "Next image" at bounding box center [1129, 290] width 38 height 51
click at [1088, 179] on div "Lightbox" at bounding box center [574, 290] width 1149 height 580
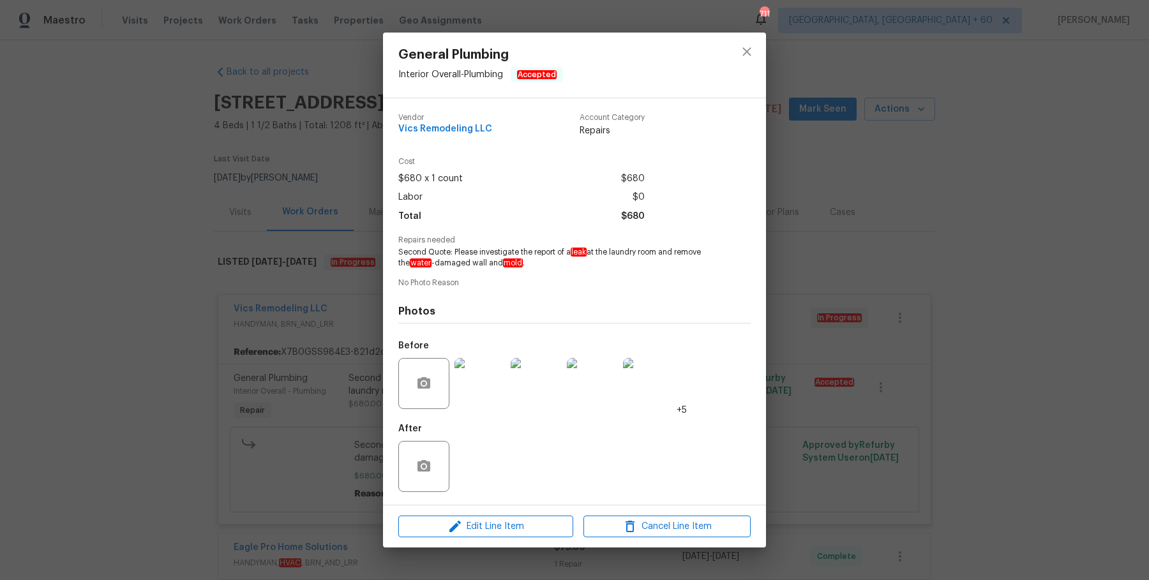
click at [488, 373] on img at bounding box center [479, 383] width 51 height 51
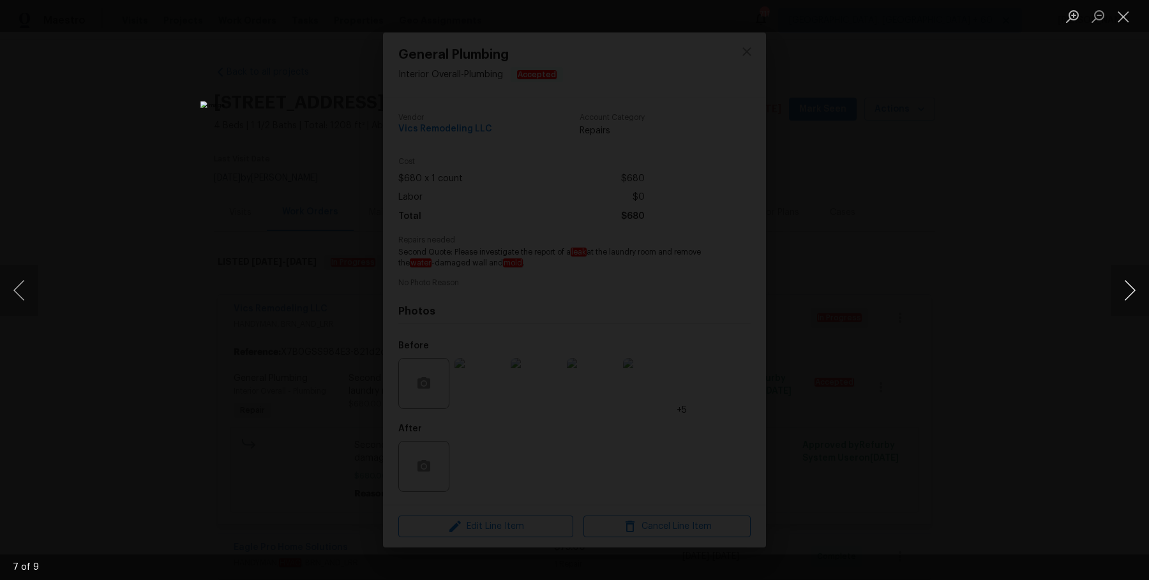
click at [1131, 290] on button "Next image" at bounding box center [1129, 290] width 38 height 51
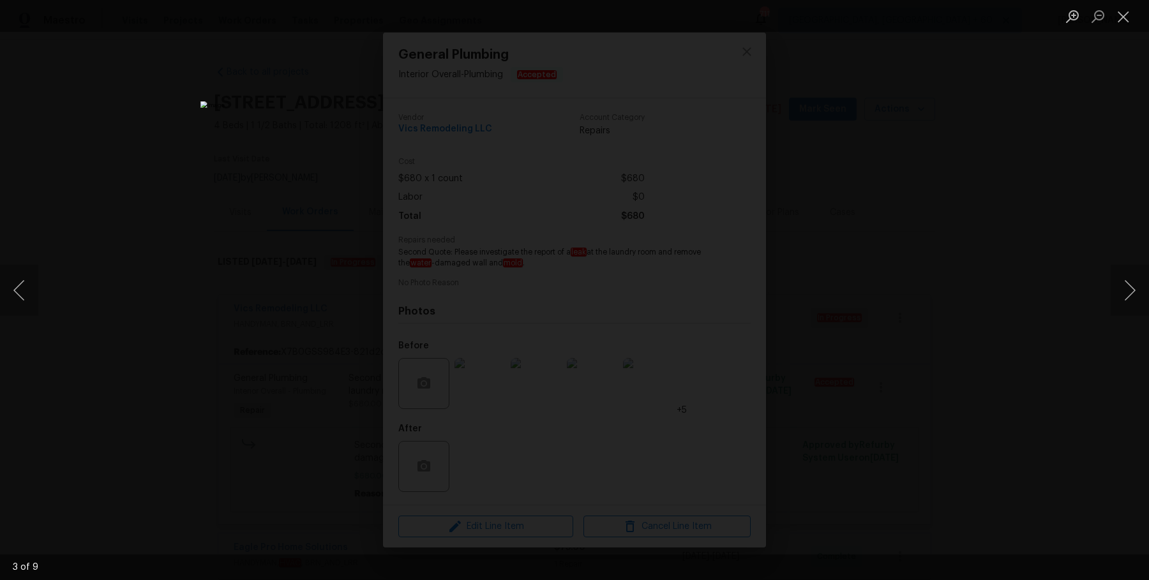
click at [1092, 224] on div "Lightbox" at bounding box center [574, 290] width 1149 height 580
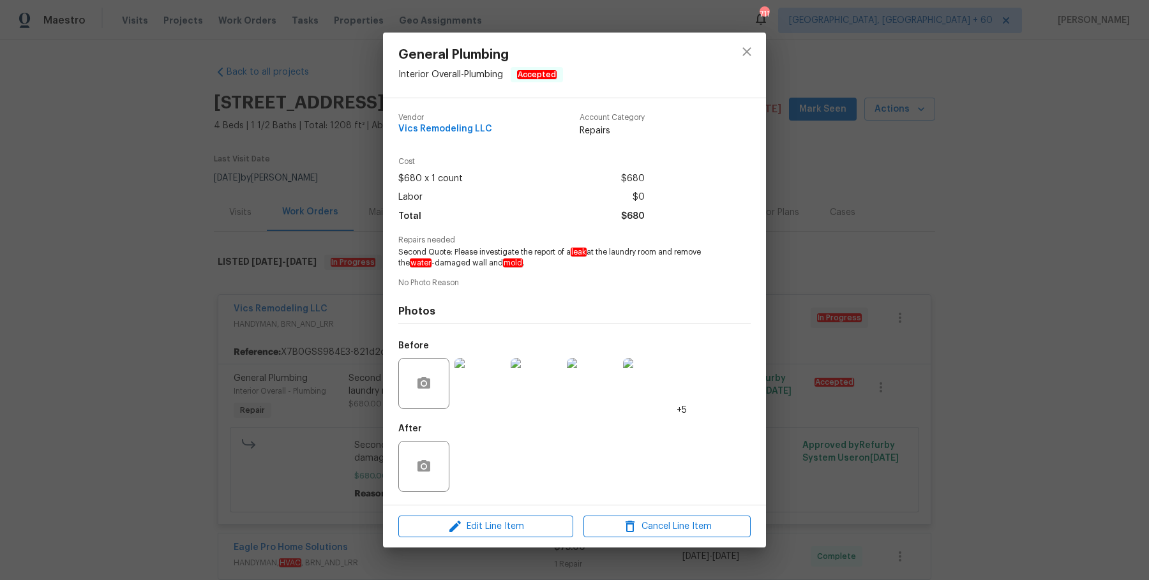
click at [482, 385] on img at bounding box center [479, 383] width 51 height 51
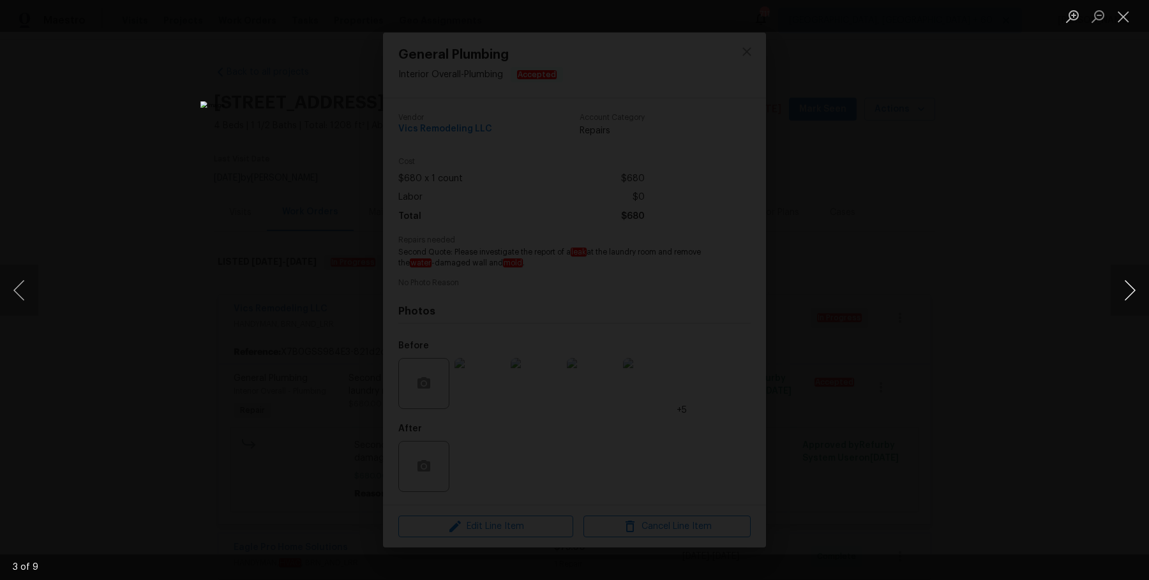
click at [1126, 285] on button "Next image" at bounding box center [1129, 290] width 38 height 51
click at [1128, 288] on button "Next image" at bounding box center [1129, 290] width 38 height 51
click at [1128, 292] on button "Next image" at bounding box center [1129, 290] width 38 height 51
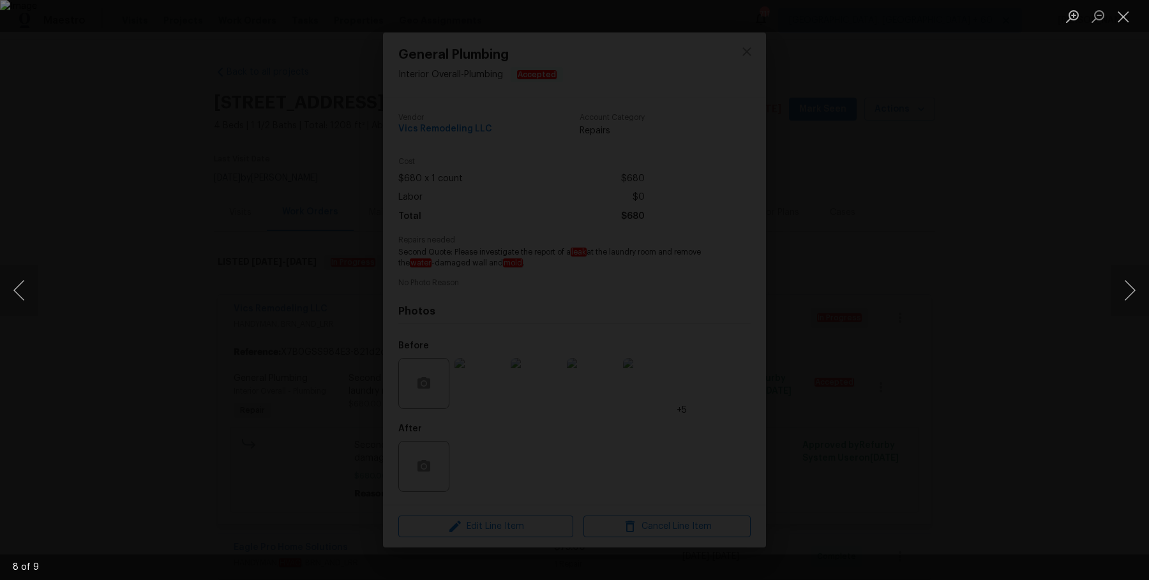
click at [1055, 236] on div "Lightbox" at bounding box center [574, 290] width 1149 height 580
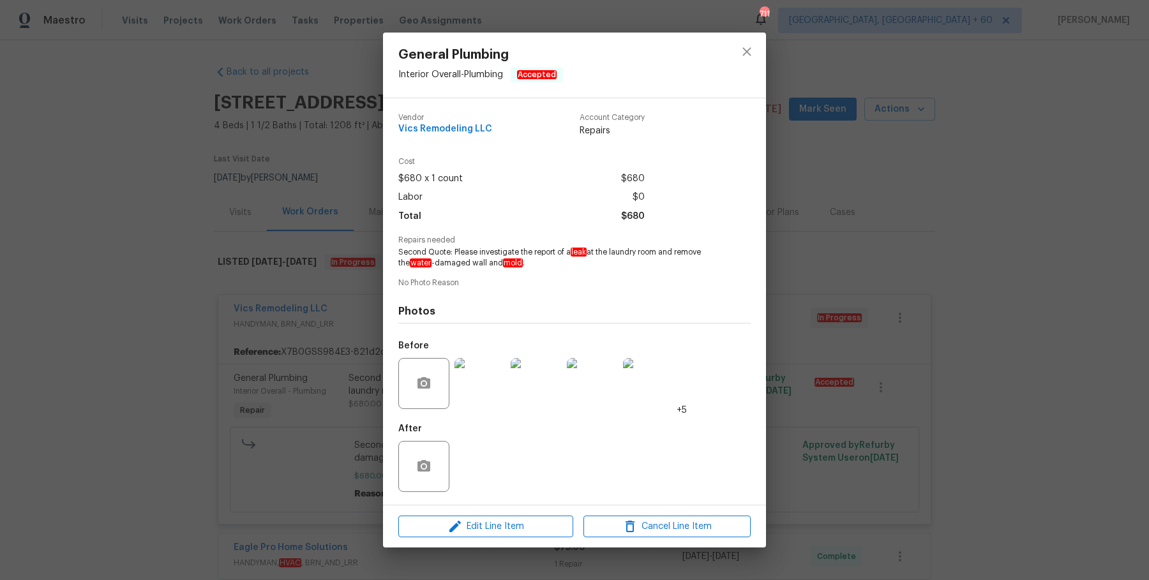
click at [847, 122] on div "General Plumbing Interior Overall - Plumbing Accepted Vendor Vics Remodeling LL…" at bounding box center [574, 290] width 1149 height 580
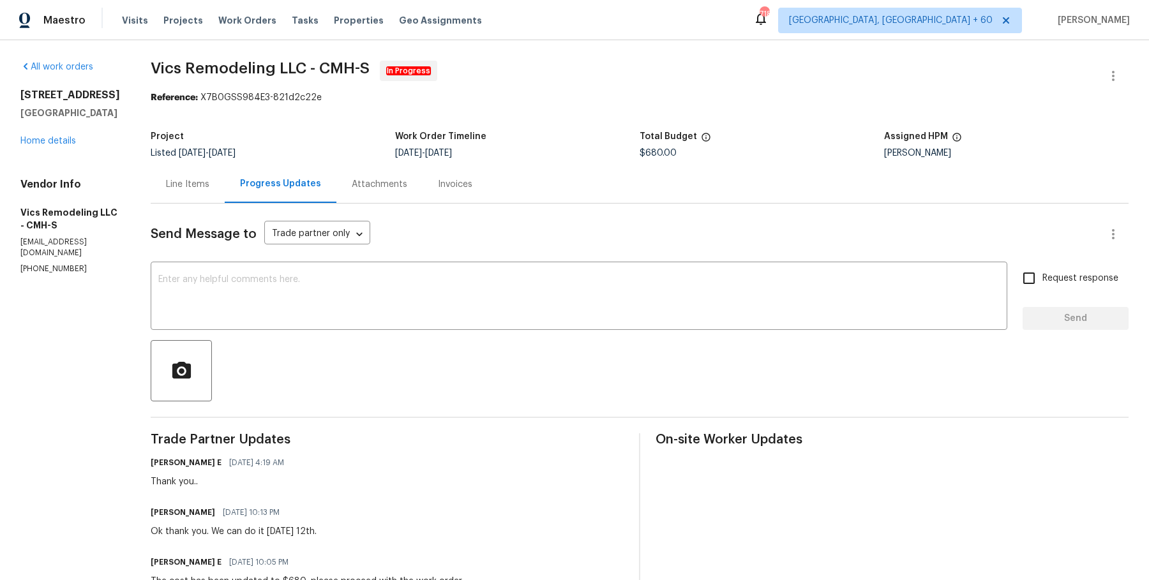
click at [167, 173] on div "Line Items" at bounding box center [188, 184] width 74 height 38
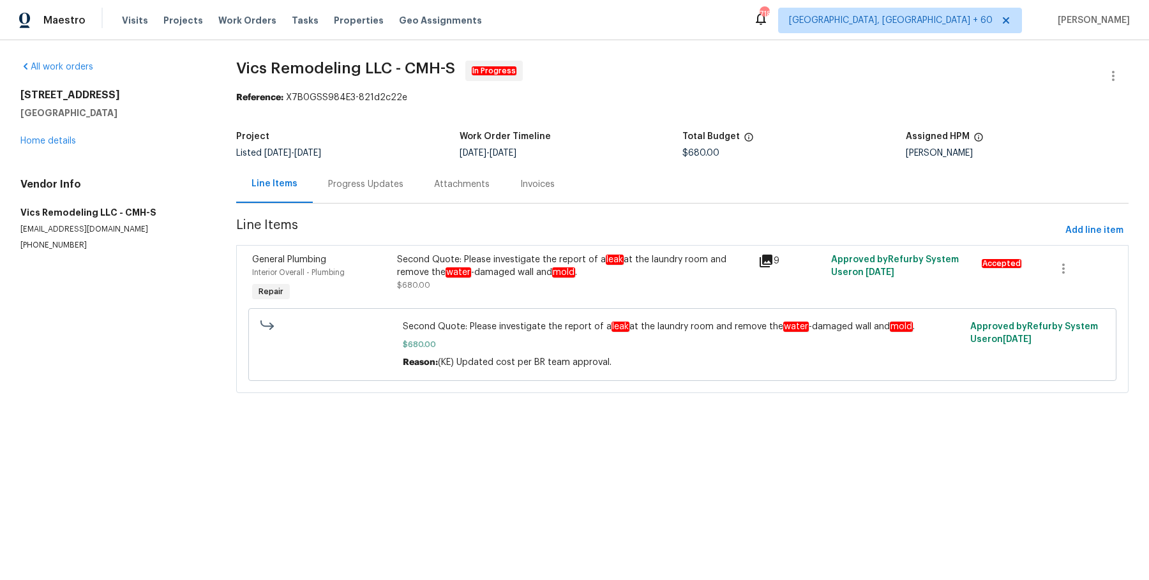
click at [342, 190] on div "Progress Updates" at bounding box center [365, 184] width 75 height 13
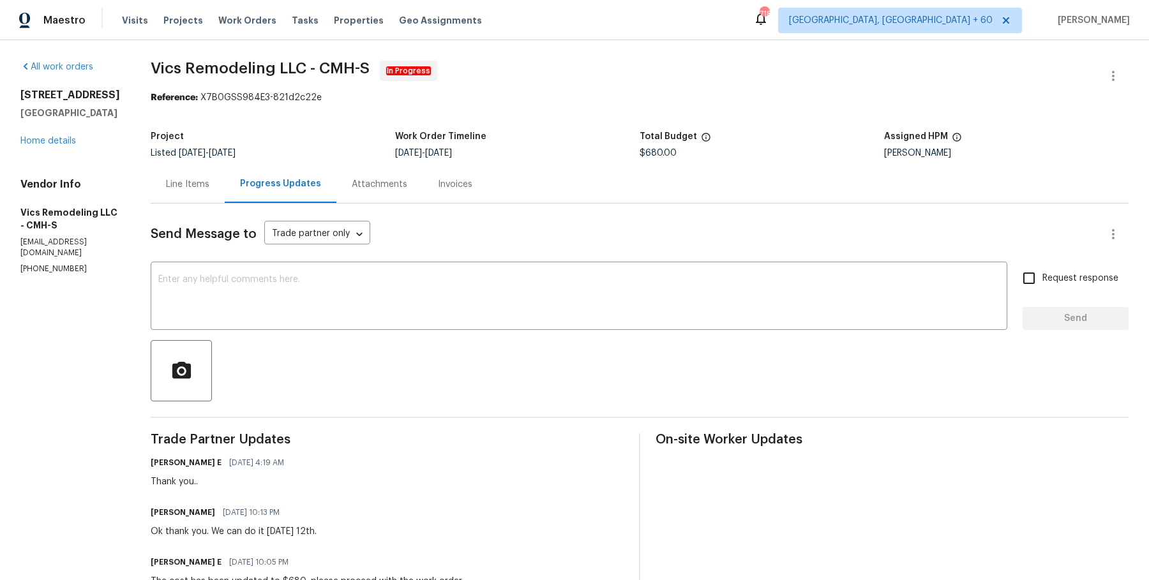
click at [188, 202] on div "Line Items" at bounding box center [188, 184] width 74 height 38
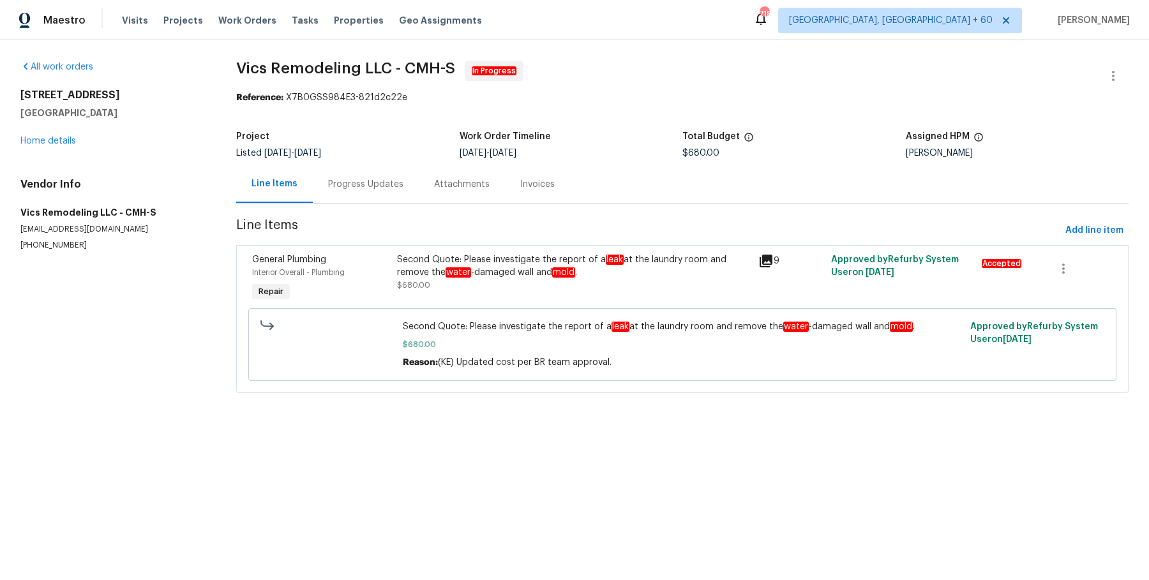
click at [397, 183] on div "Progress Updates" at bounding box center [365, 184] width 75 height 13
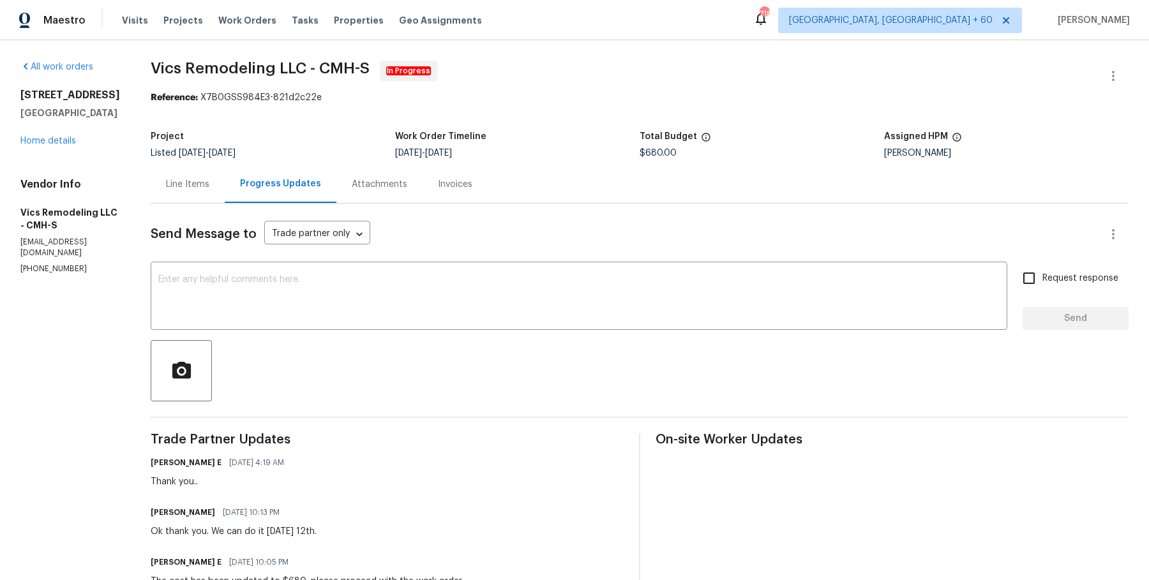
click at [174, 183] on div "Line Items" at bounding box center [187, 184] width 43 height 13
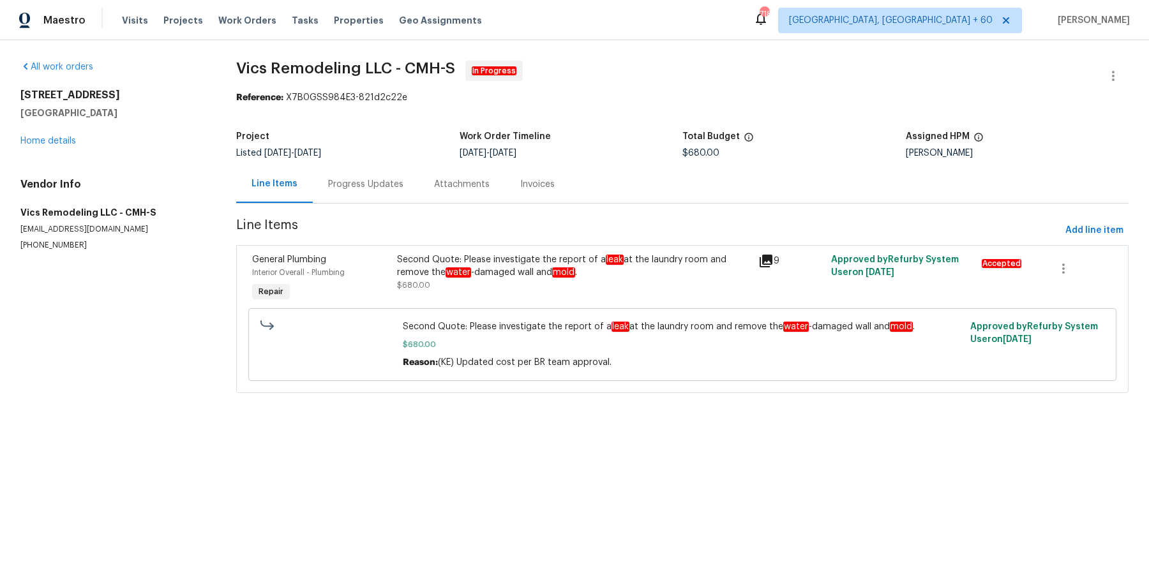
click at [340, 182] on div "Progress Updates" at bounding box center [365, 184] width 75 height 13
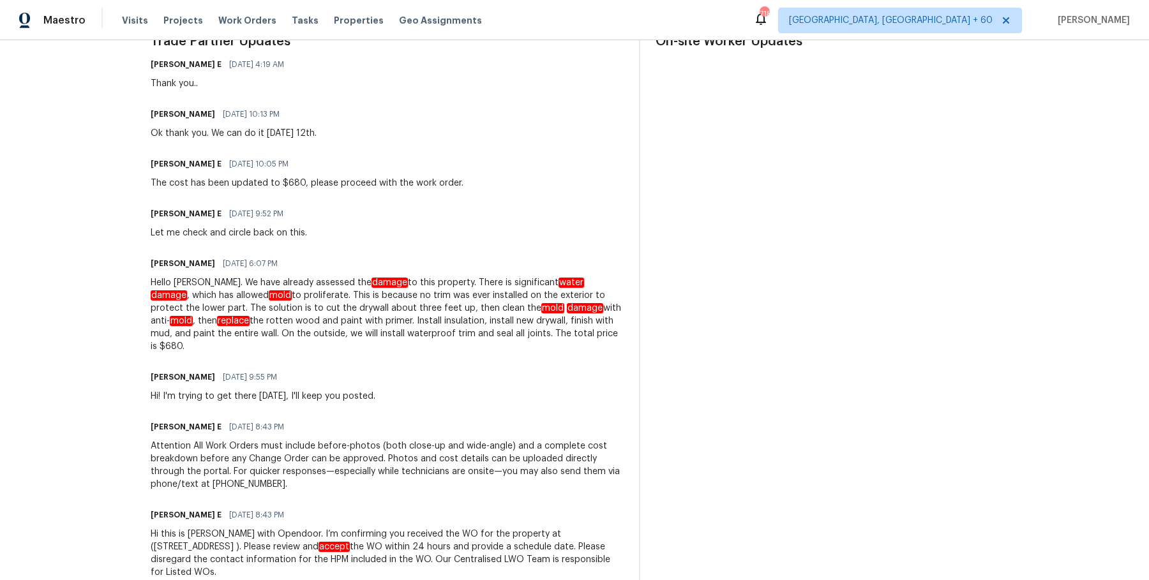
scroll to position [420, 0]
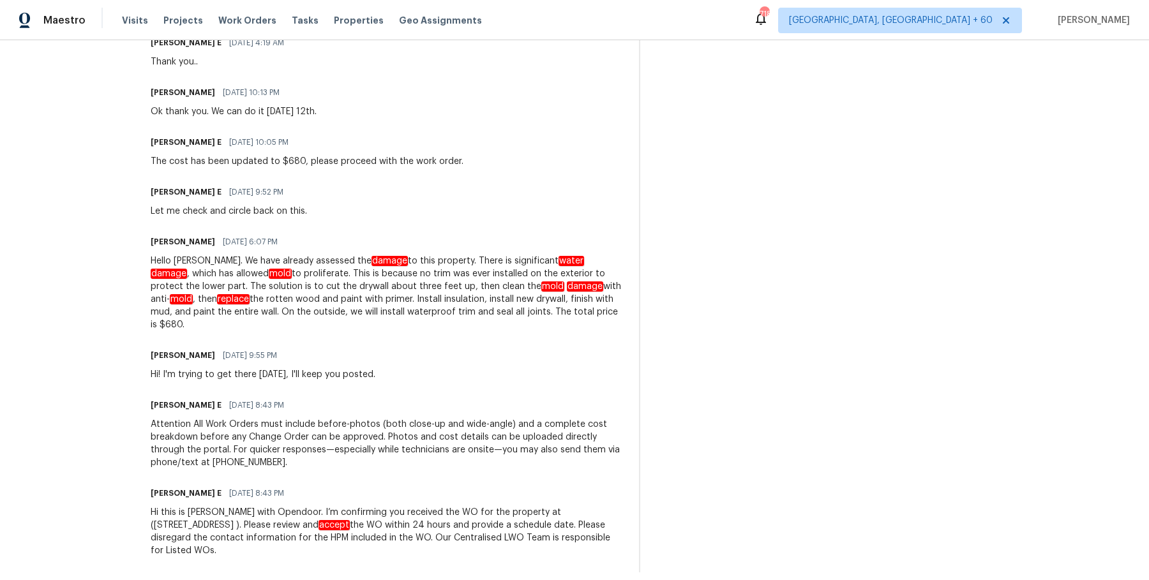
drag, startPoint x: 140, startPoint y: 191, endPoint x: 380, endPoint y: 580, distance: 456.8
click at [380, 579] on html "Maestro Visits Projects Work Orders Tasks Properties Geo Assignments 718 Albuqu…" at bounding box center [574, 290] width 1149 height 580
copy div "Keerthana E 09/11/2025 4:19 AM Thank you.. Victor Castillo 09/10/2025 10:13 PM …"
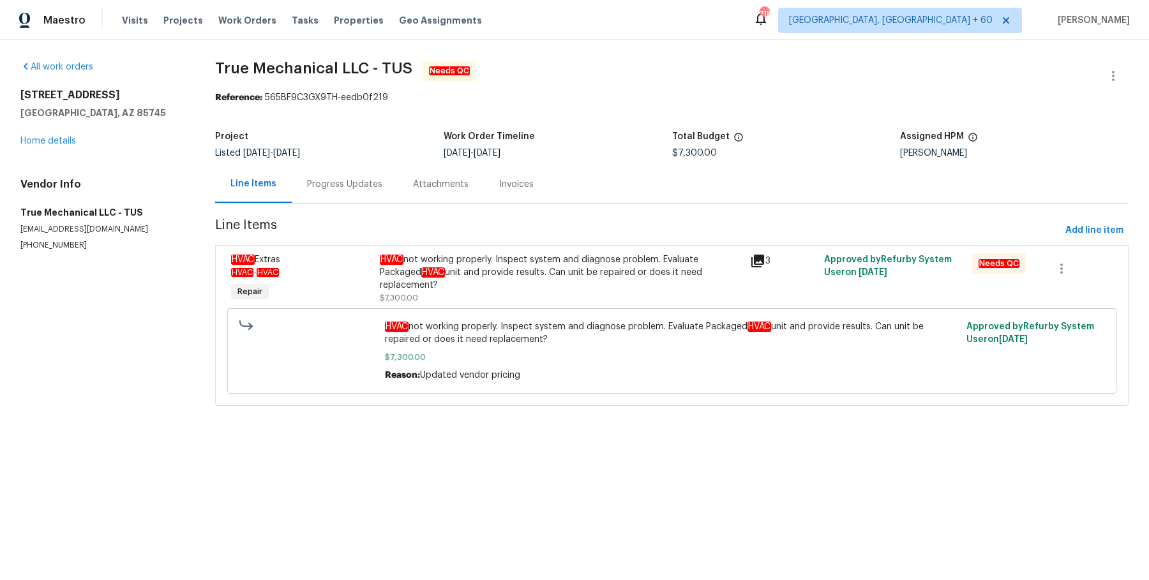
click at [369, 182] on div "Progress Updates" at bounding box center [344, 184] width 75 height 13
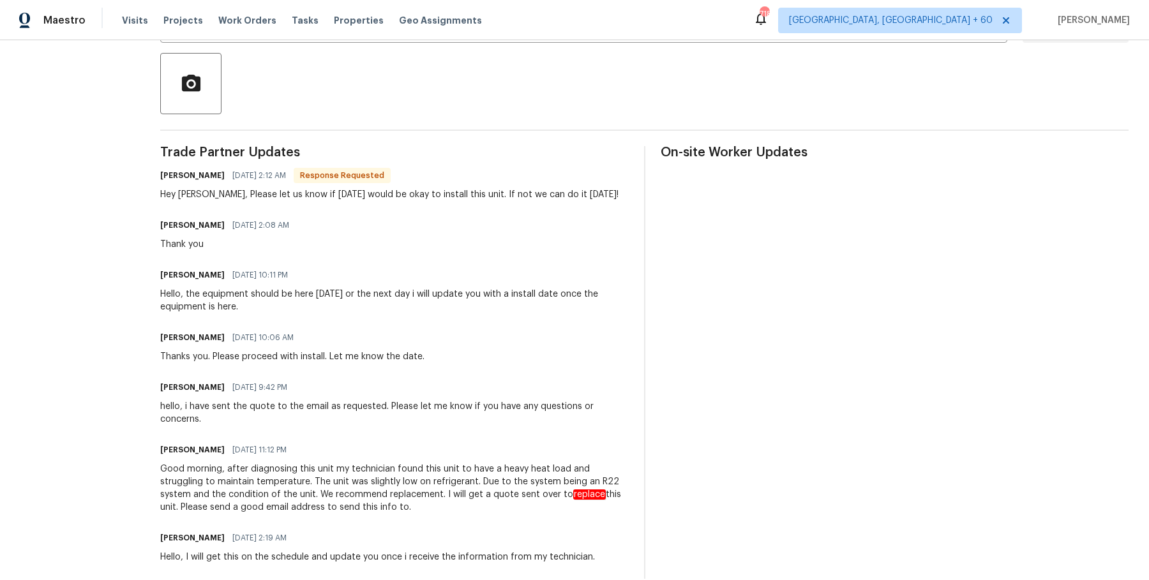
scroll to position [306, 0]
